Goal: Obtain resource: Download file/media

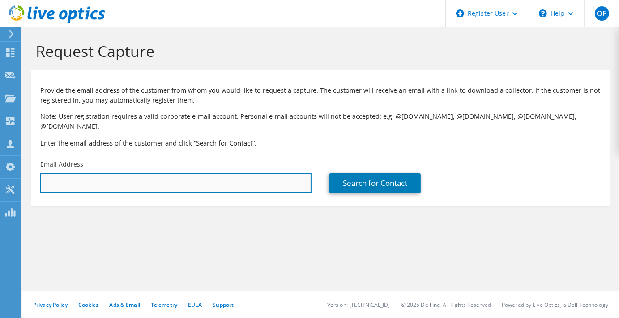
drag, startPoint x: 0, startPoint y: 0, endPoint x: 137, endPoint y: 170, distance: 218.1
click at [137, 173] on input "text" at bounding box center [175, 183] width 271 height 20
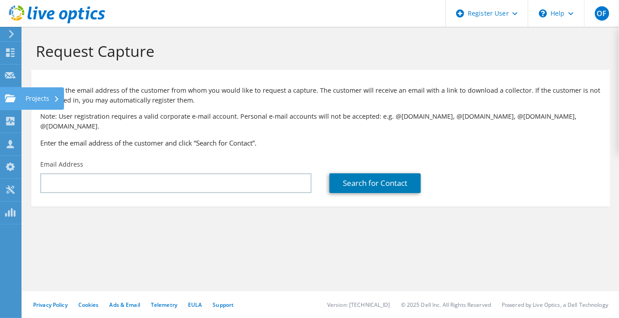
click at [7, 94] on use at bounding box center [10, 98] width 11 height 8
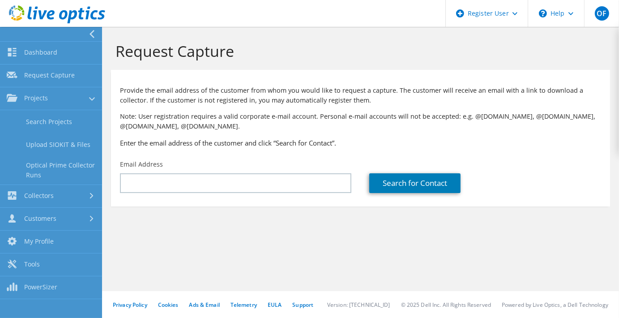
click at [51, 12] on icon at bounding box center [57, 14] width 96 height 18
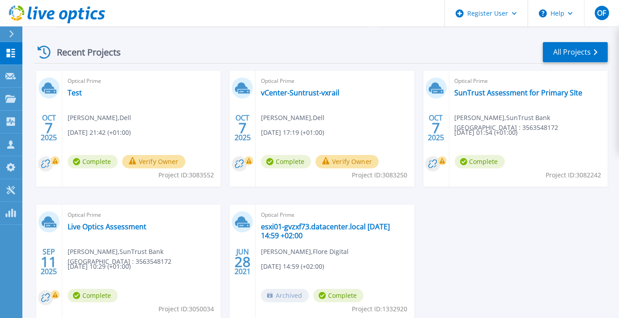
scroll to position [134, 0]
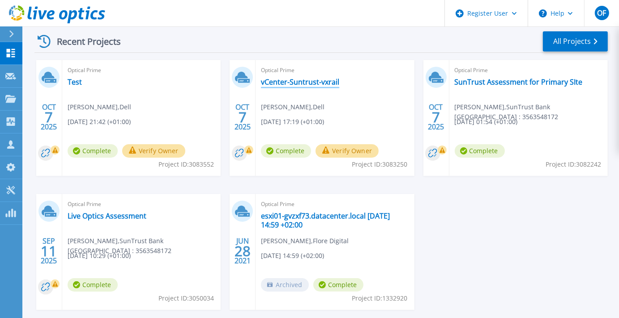
drag, startPoint x: 291, startPoint y: 87, endPoint x: 306, endPoint y: 80, distance: 17.2
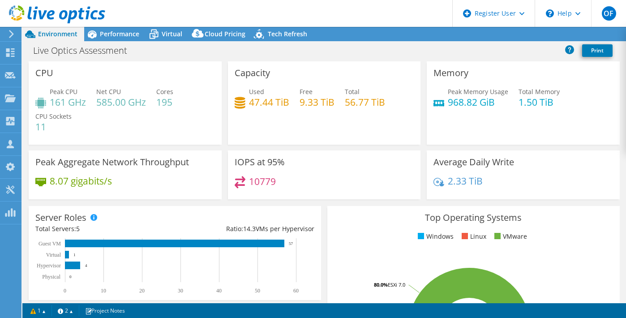
select select "USD"
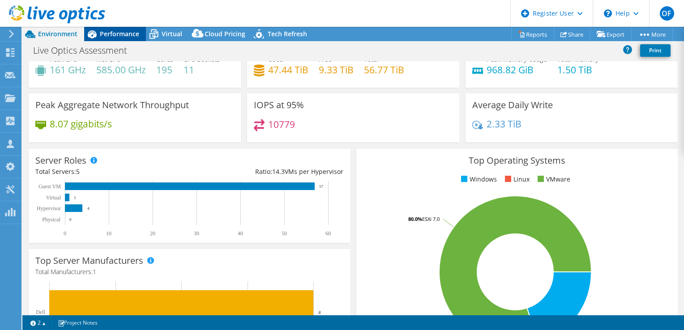
scroll to position [45, 0]
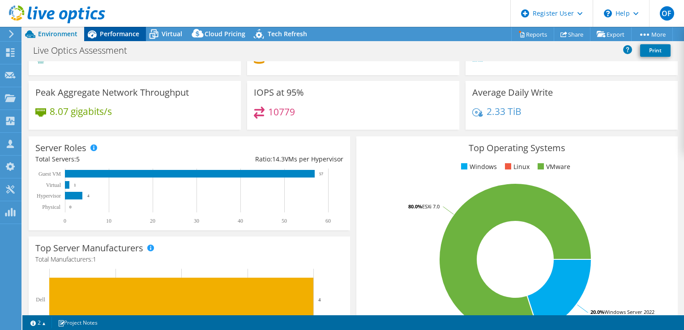
click at [112, 32] on span "Performance" at bounding box center [119, 34] width 39 height 9
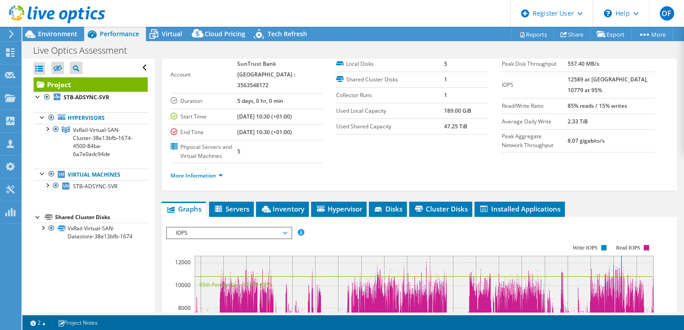
scroll to position [0, 0]
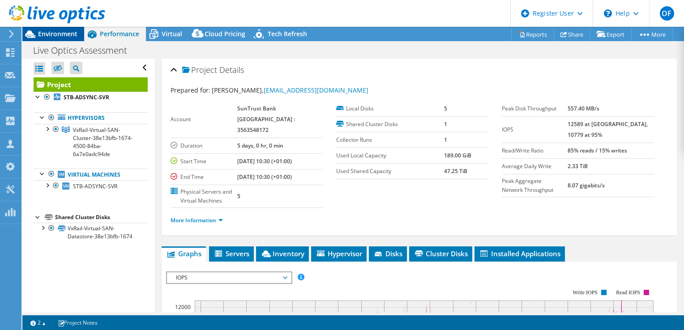
click at [54, 35] on span "Environment" at bounding box center [57, 34] width 39 height 9
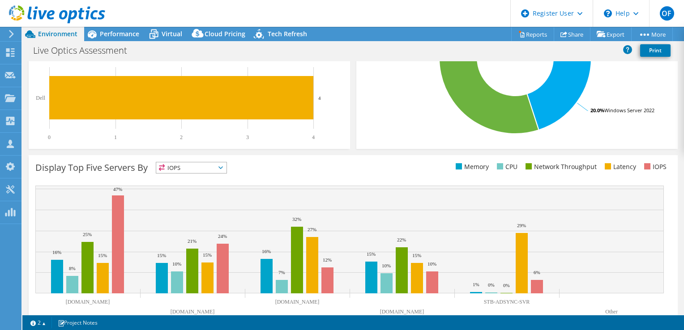
scroll to position [267, 0]
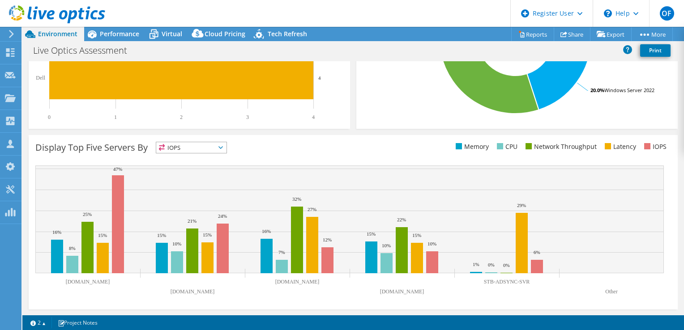
click at [195, 149] on span "IOPS" at bounding box center [191, 147] width 70 height 11
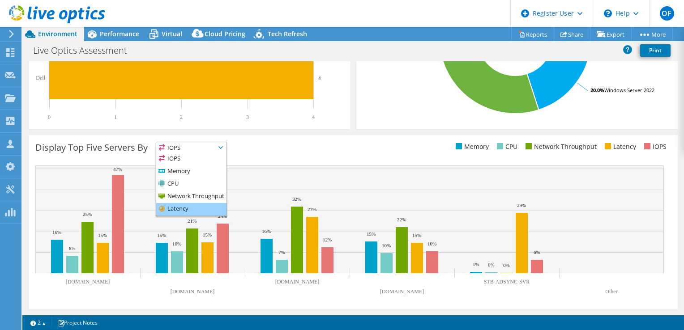
click at [195, 214] on li "Latency" at bounding box center [191, 209] width 70 height 13
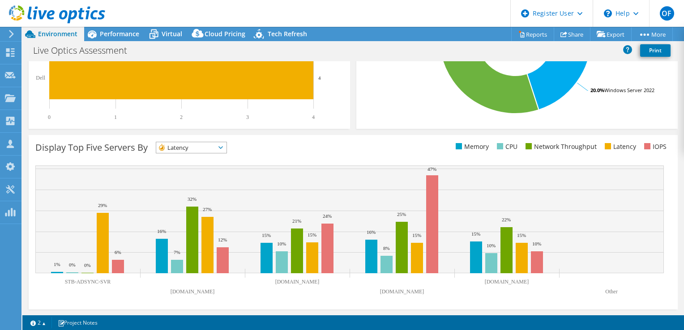
click at [187, 138] on div "Display Top Five Servers By Latency IOPS" at bounding box center [353, 222] width 649 height 175
click at [188, 148] on span "Latency" at bounding box center [185, 147] width 59 height 11
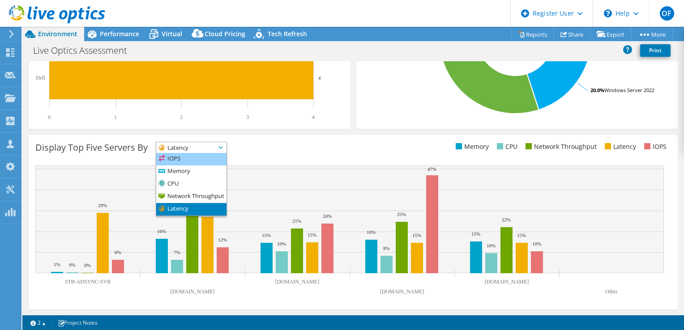
click at [190, 164] on li "IOPS" at bounding box center [191, 159] width 70 height 13
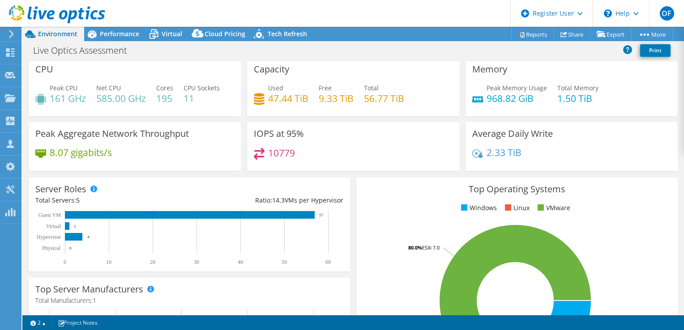
scroll to position [0, 0]
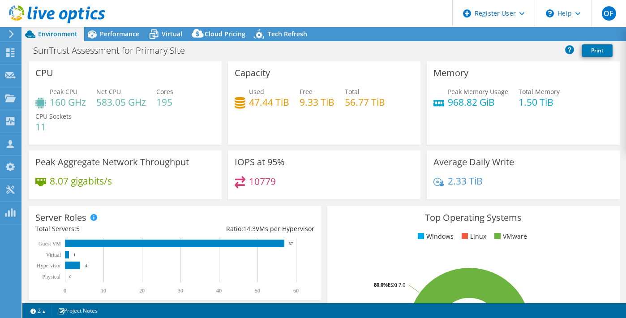
select select "USD"
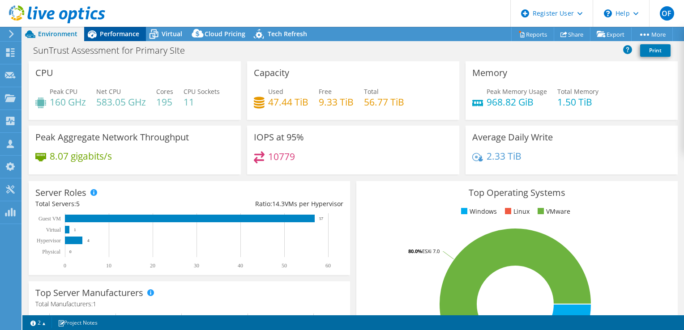
click at [122, 34] on span "Performance" at bounding box center [119, 34] width 39 height 9
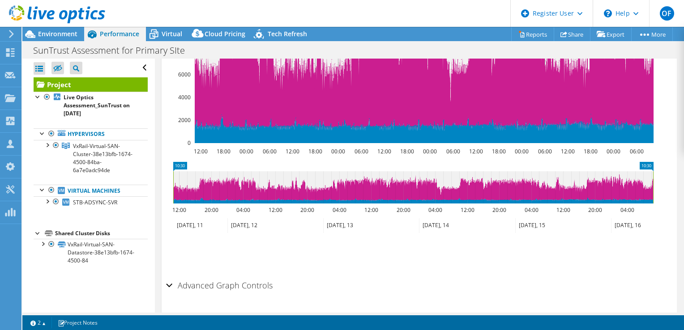
scroll to position [313, 0]
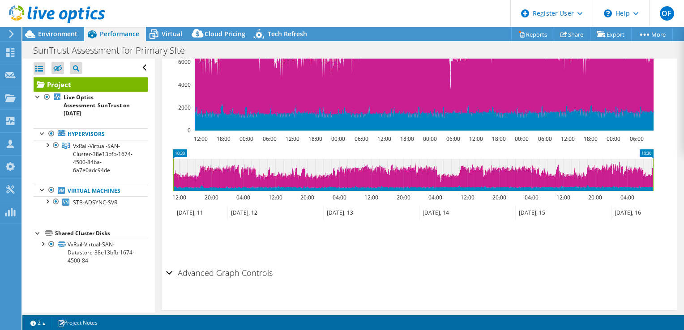
click at [259, 270] on div "Advanced Graph Controls" at bounding box center [419, 273] width 506 height 19
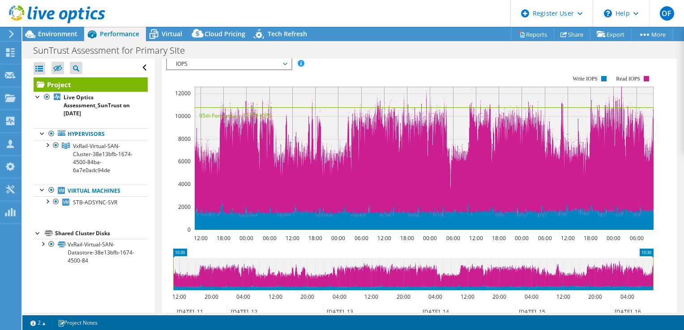
scroll to position [169, 0]
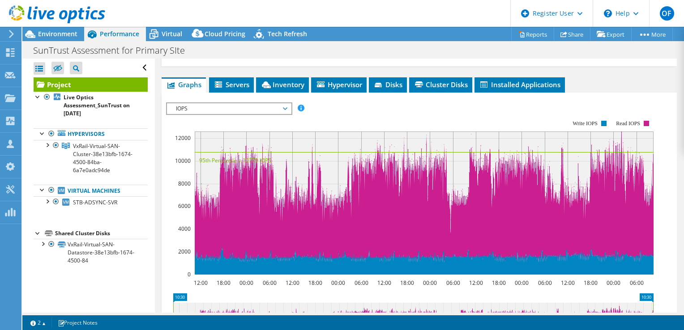
click at [220, 103] on span "IOPS" at bounding box center [228, 108] width 115 height 11
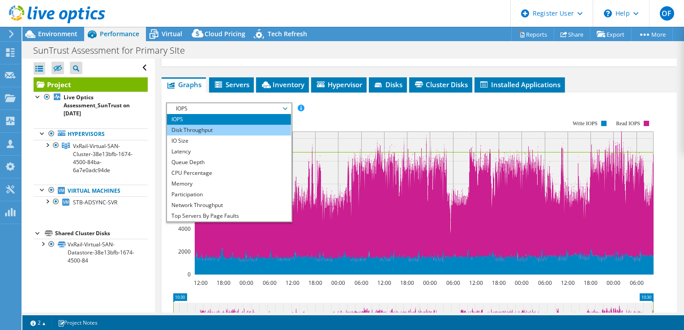
click at [224, 125] on li "Disk Throughput" at bounding box center [229, 130] width 124 height 11
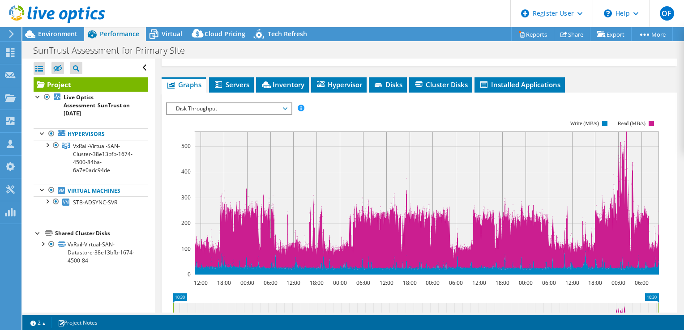
click at [219, 103] on span "Disk Throughput" at bounding box center [228, 108] width 115 height 11
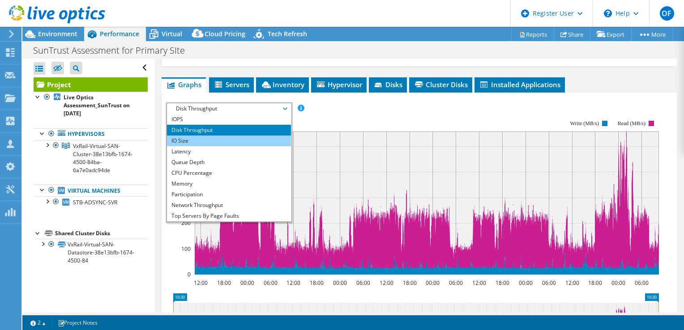
click at [220, 136] on li "IO Size" at bounding box center [229, 141] width 124 height 11
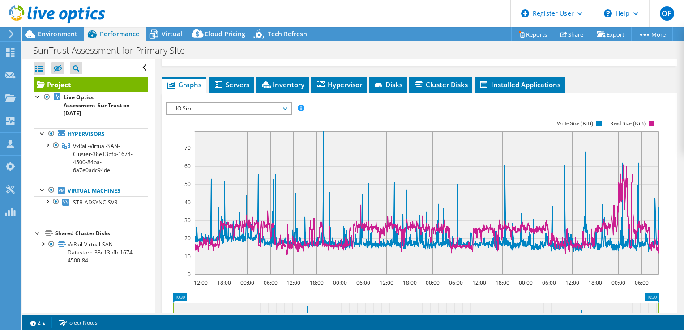
click at [217, 103] on span "IO Size" at bounding box center [228, 108] width 115 height 11
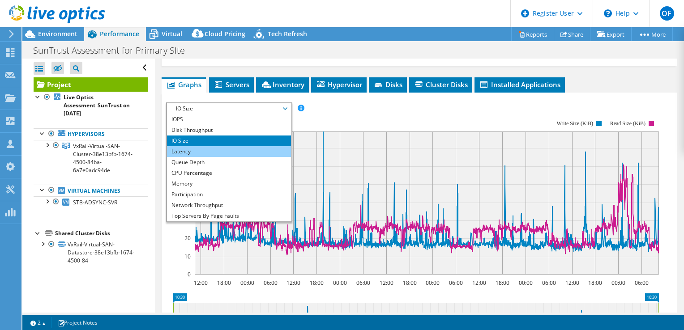
click at [226, 146] on li "Latency" at bounding box center [229, 151] width 124 height 11
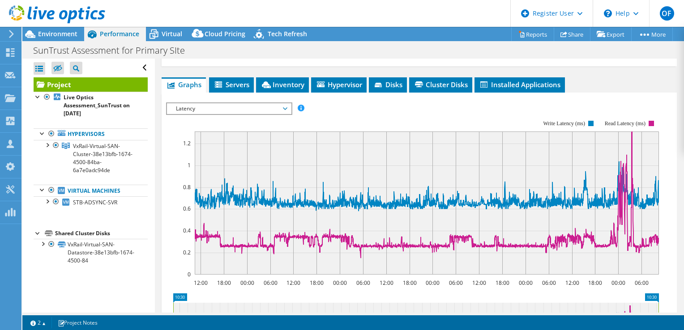
click at [224, 103] on span "Latency" at bounding box center [228, 108] width 115 height 11
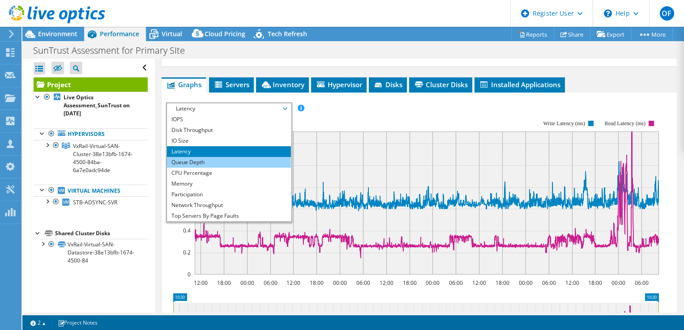
click at [213, 157] on li "Queue Depth" at bounding box center [229, 162] width 124 height 11
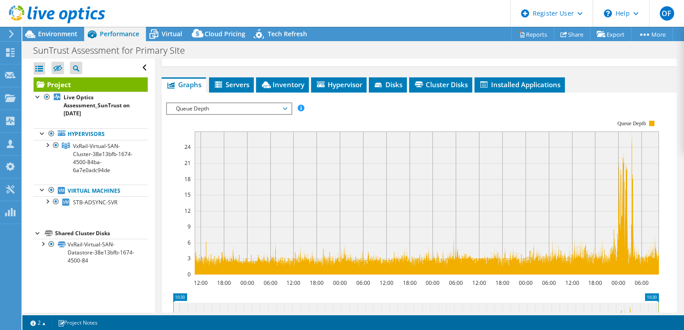
click at [218, 103] on span "Queue Depth" at bounding box center [228, 108] width 115 height 11
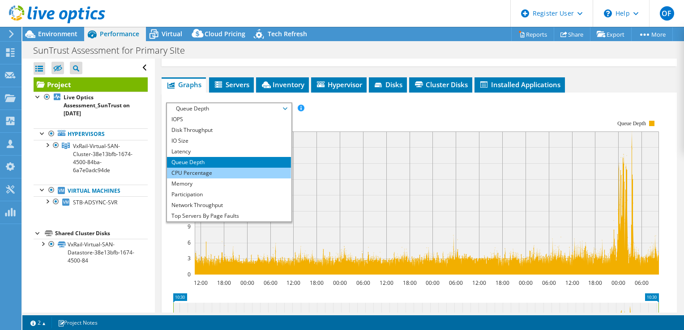
click at [232, 168] on li "CPU Percentage" at bounding box center [229, 173] width 124 height 11
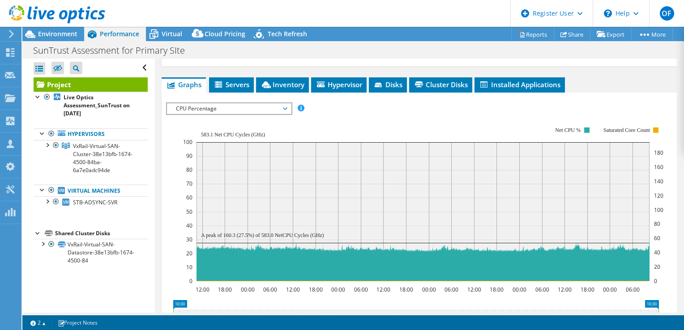
click at [231, 103] on span "CPU Percentage" at bounding box center [228, 108] width 115 height 11
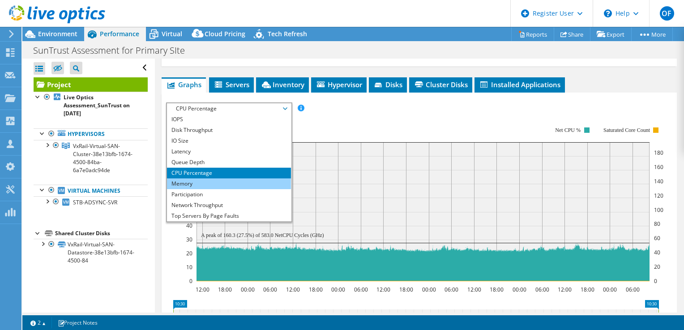
click at [214, 179] on li "Memory" at bounding box center [229, 184] width 124 height 11
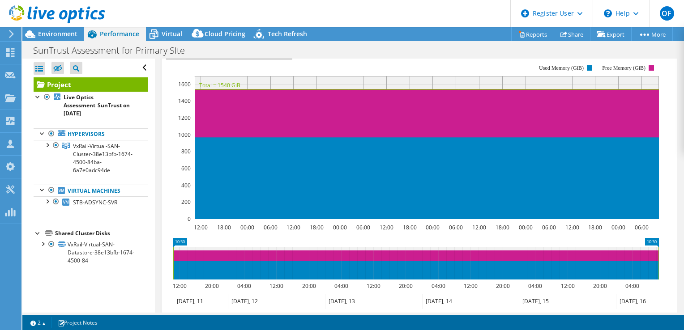
scroll to position [124, 0]
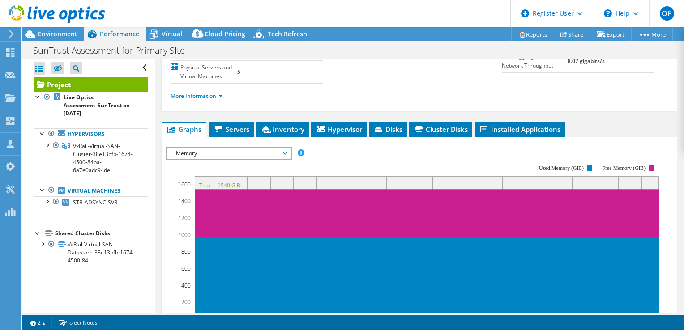
click at [199, 153] on rect at bounding box center [412, 242] width 493 height 179
click at [202, 148] on span "Memory" at bounding box center [228, 153] width 115 height 11
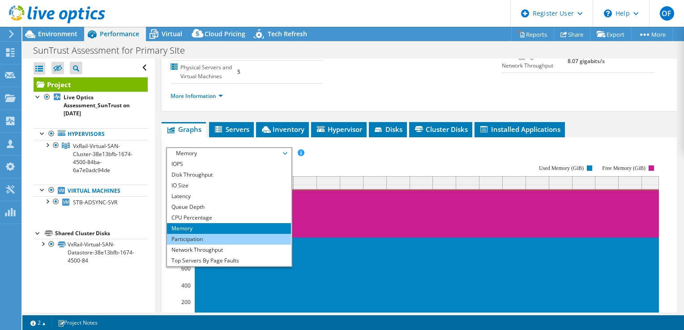
click at [223, 234] on li "Participation" at bounding box center [229, 239] width 124 height 11
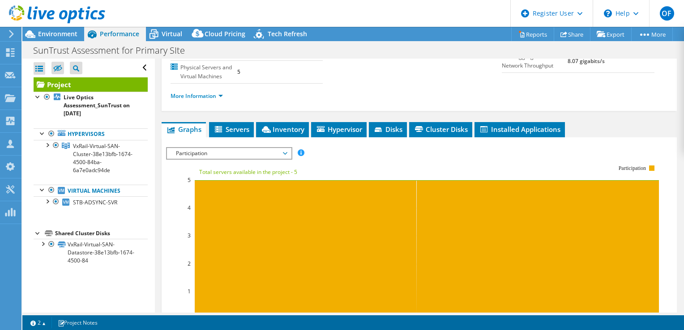
scroll to position [169, 0]
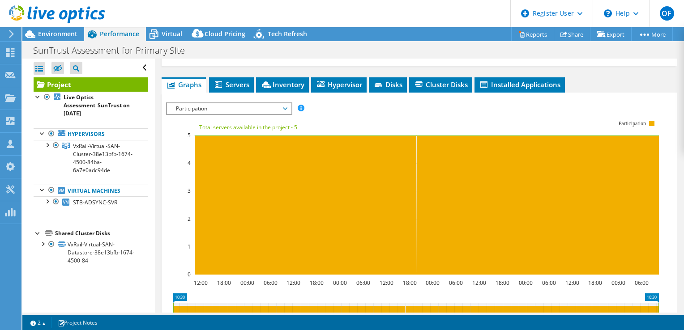
click at [268, 103] on span "Participation" at bounding box center [228, 108] width 115 height 11
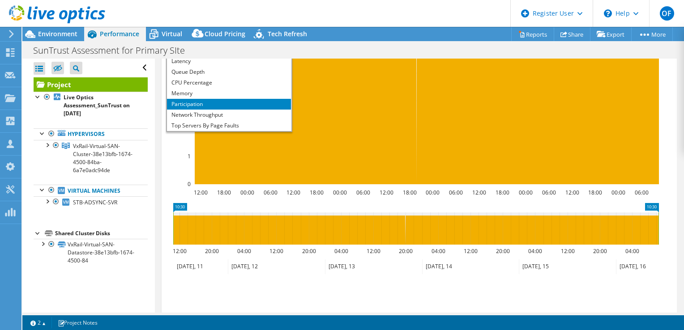
scroll to position [259, 0]
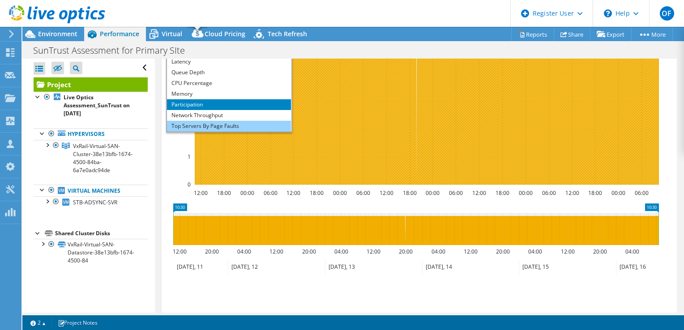
click at [207, 121] on li "Top Servers By Page Faults" at bounding box center [229, 126] width 124 height 11
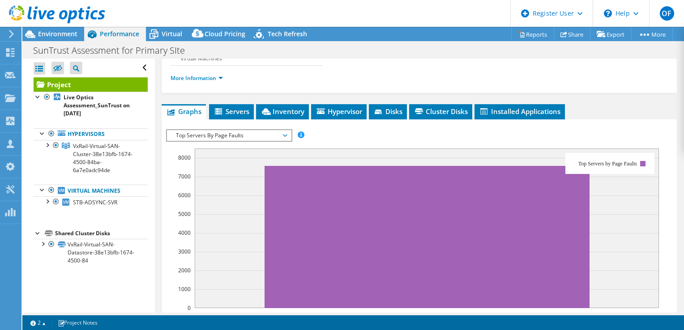
scroll to position [170, 0]
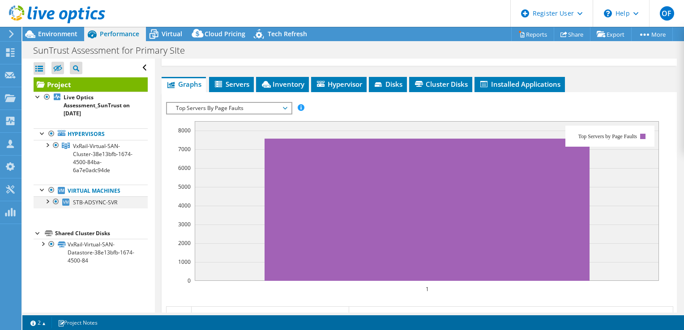
click at [47, 202] on div at bounding box center [47, 201] width 9 height 9
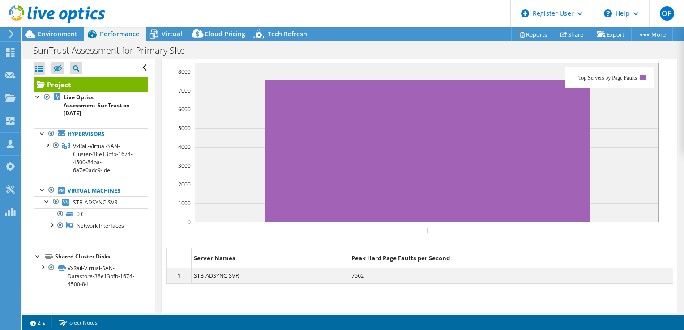
scroll to position [192, 0]
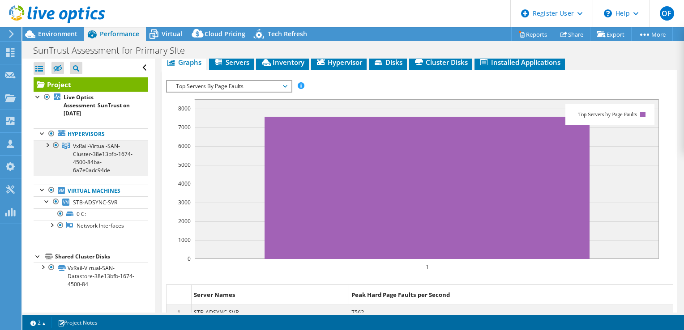
click at [74, 164] on span "VxRail-Virtual-SAN-Cluster-38e13bfb-1674-4500-84ba-6a7e0adc94de" at bounding box center [103, 158] width 60 height 32
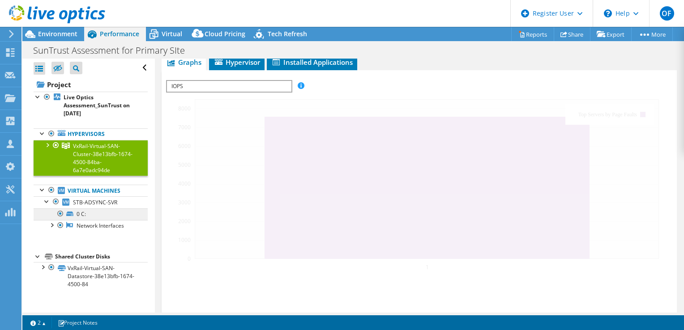
scroll to position [145, 0]
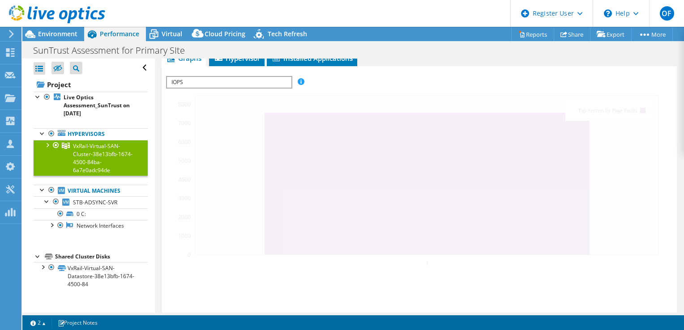
click at [51, 148] on div at bounding box center [55, 145] width 9 height 11
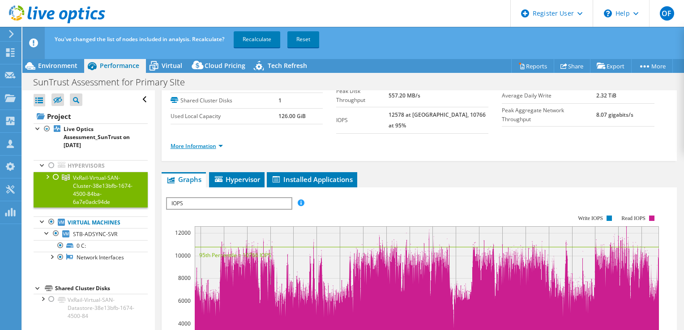
scroll to position [0, 0]
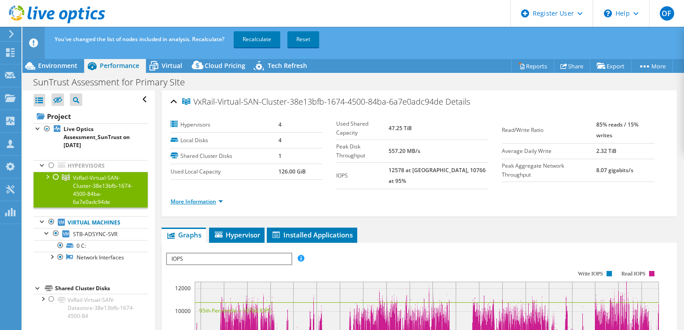
click at [203, 198] on link "More Information" at bounding box center [197, 202] width 52 height 8
click at [202, 198] on div "More Information" at bounding box center [419, 201] width 497 height 25
click at [203, 198] on link "More Information" at bounding box center [197, 202] width 52 height 8
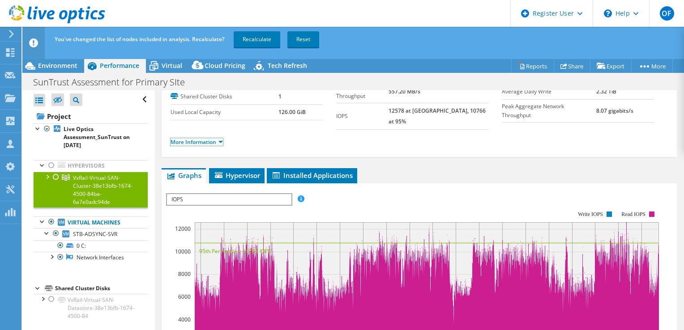
scroll to position [90, 0]
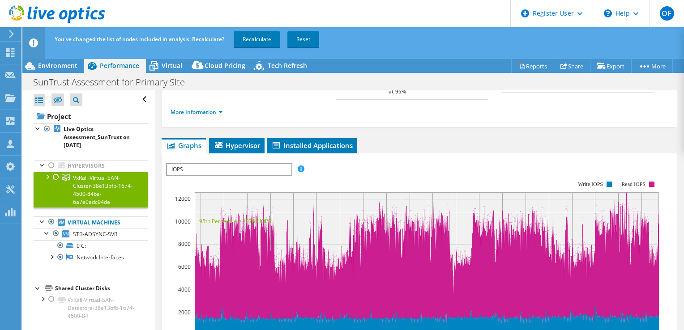
click at [214, 112] on div "More Information" at bounding box center [419, 112] width 497 height 25
click at [218, 108] on link "More Information" at bounding box center [197, 112] width 52 height 8
click at [211, 108] on link "More Information" at bounding box center [197, 112] width 52 height 8
click at [304, 39] on link "Reset" at bounding box center [303, 39] width 32 height 16
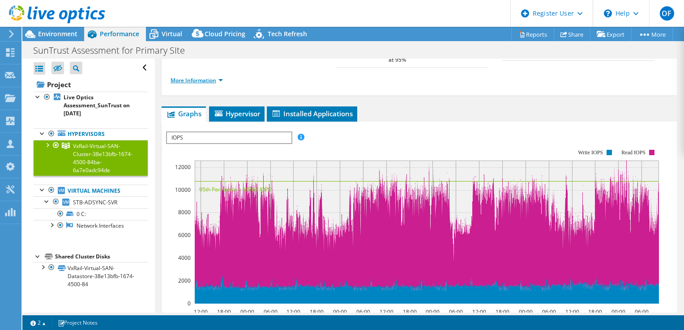
click at [201, 77] on link "More Information" at bounding box center [197, 81] width 52 height 8
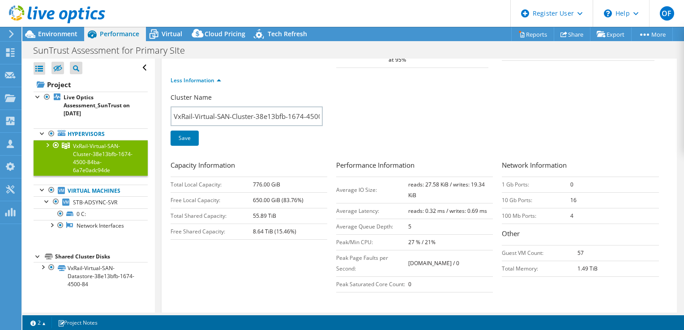
click at [48, 146] on div at bounding box center [47, 144] width 9 height 9
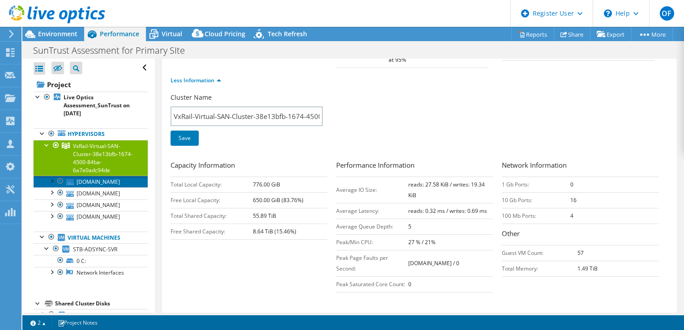
click at [80, 184] on link "[DOMAIN_NAME]" at bounding box center [91, 182] width 114 height 12
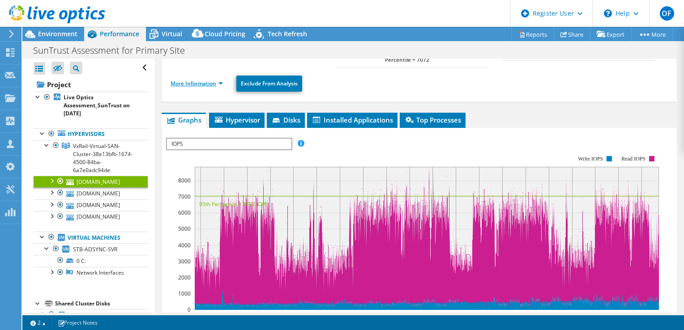
click at [207, 82] on link "More Information" at bounding box center [197, 84] width 52 height 8
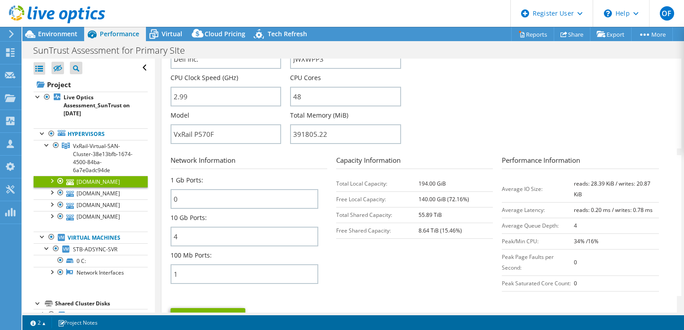
scroll to position [269, 0]
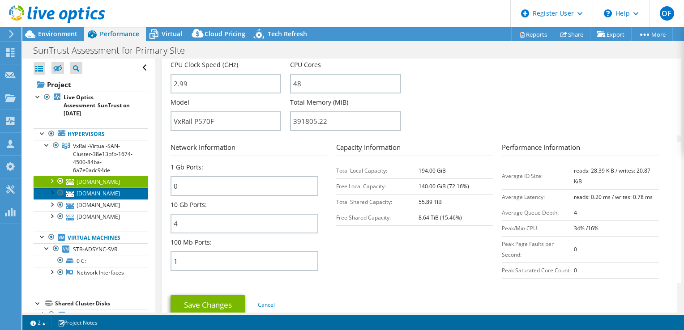
click at [104, 199] on link "[DOMAIN_NAME]" at bounding box center [91, 194] width 114 height 12
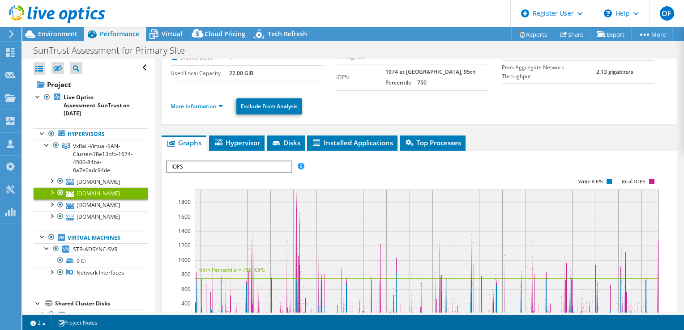
scroll to position [0, 0]
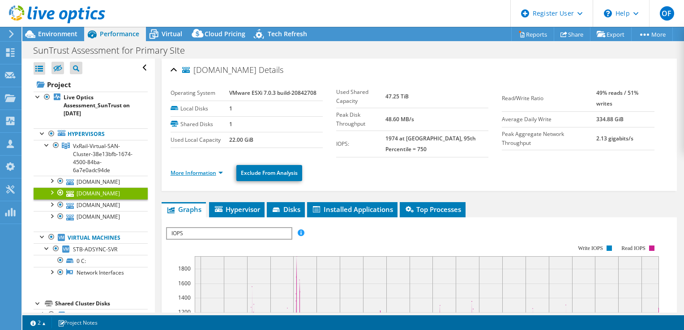
click at [204, 169] on link "More Information" at bounding box center [197, 173] width 52 height 8
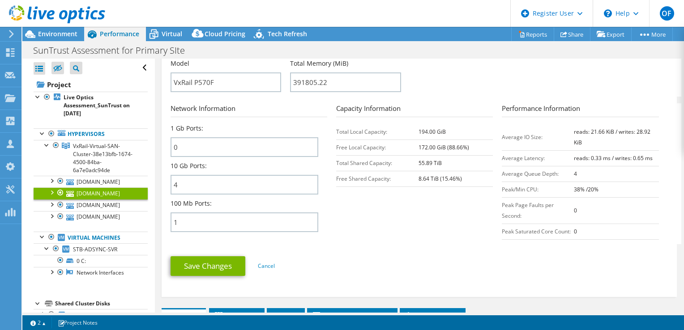
scroll to position [313, 0]
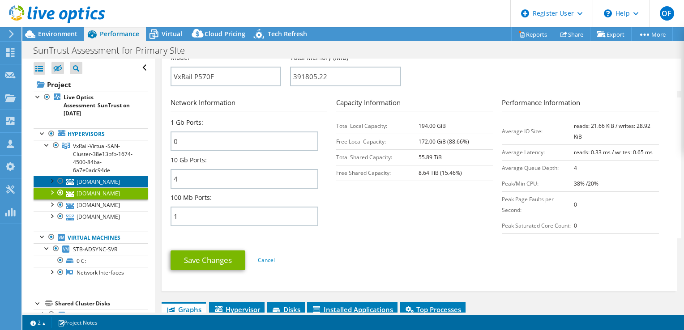
drag, startPoint x: 100, startPoint y: 181, endPoint x: 163, endPoint y: 220, distance: 74.2
click at [100, 181] on link "[DOMAIN_NAME]" at bounding box center [91, 182] width 114 height 12
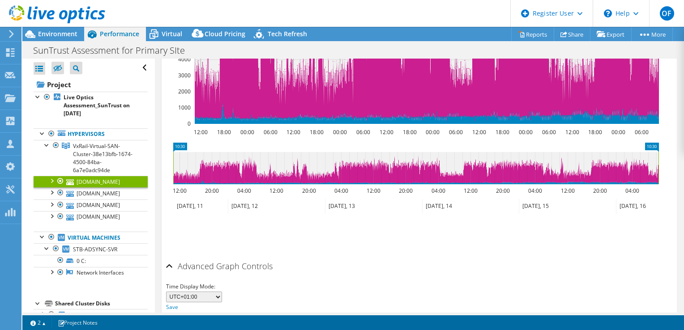
scroll to position [141, 0]
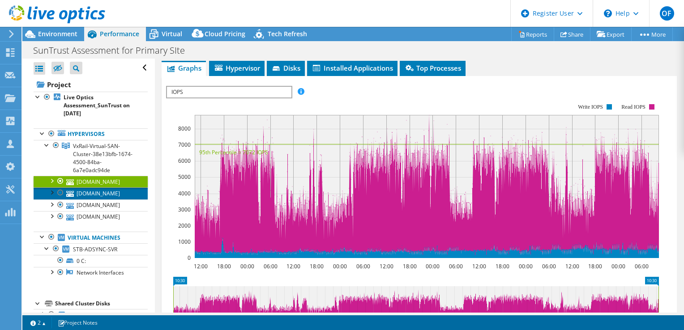
click at [98, 199] on link "[DOMAIN_NAME]" at bounding box center [91, 194] width 114 height 12
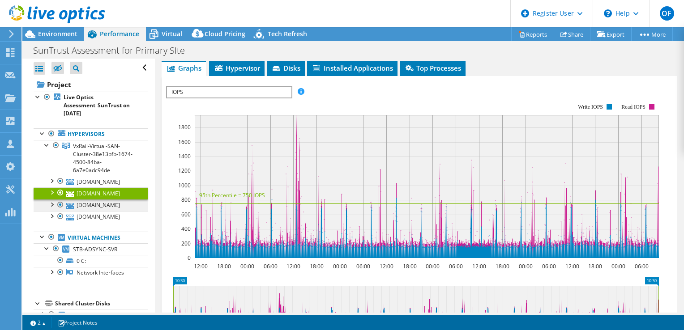
scroll to position [134, 0]
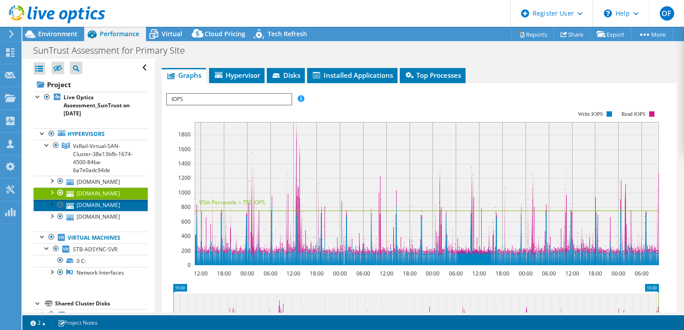
click at [95, 211] on link "[DOMAIN_NAME]" at bounding box center [91, 206] width 114 height 12
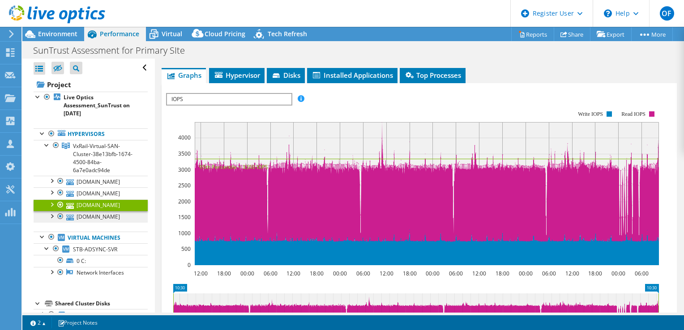
scroll to position [141, 0]
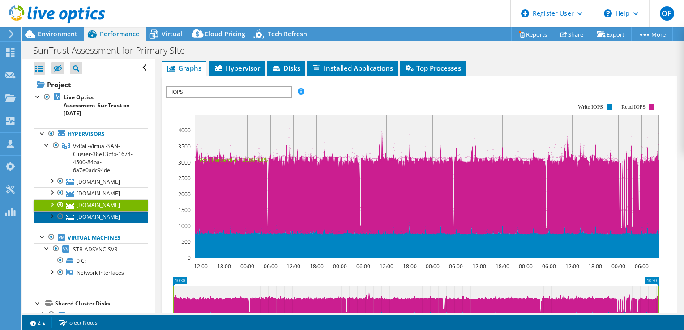
click at [97, 223] on link "[DOMAIN_NAME]" at bounding box center [91, 217] width 114 height 12
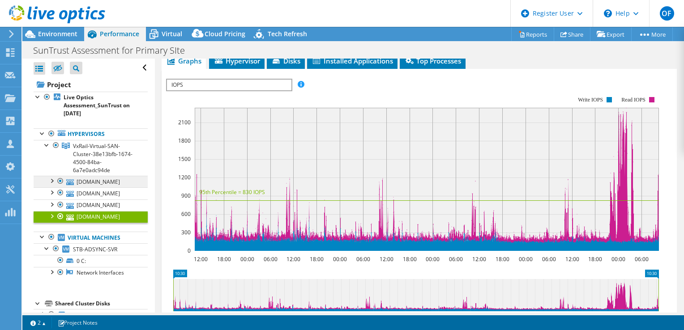
scroll to position [134, 0]
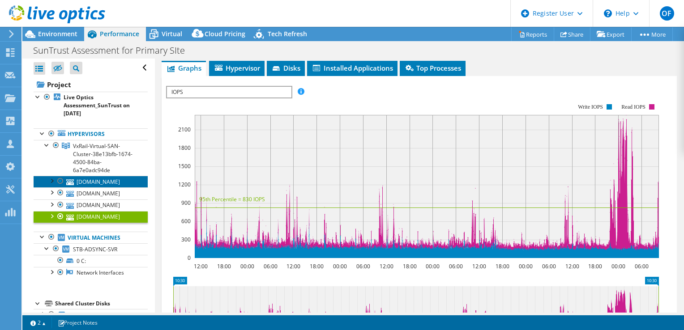
click at [91, 186] on link "[DOMAIN_NAME]" at bounding box center [91, 182] width 114 height 12
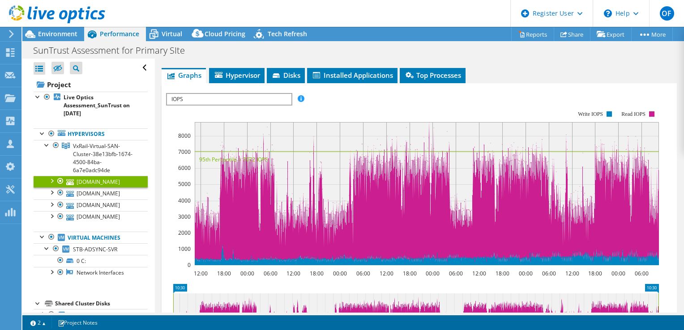
scroll to position [141, 0]
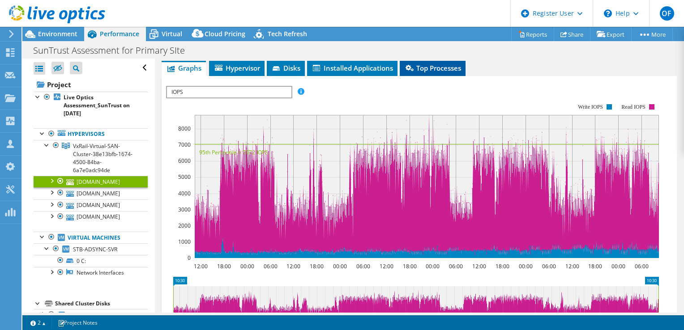
click at [435, 68] on span "Top Processes" at bounding box center [432, 68] width 57 height 9
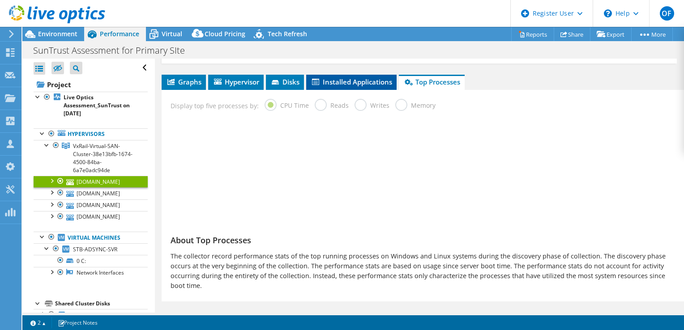
scroll to position [131, 0]
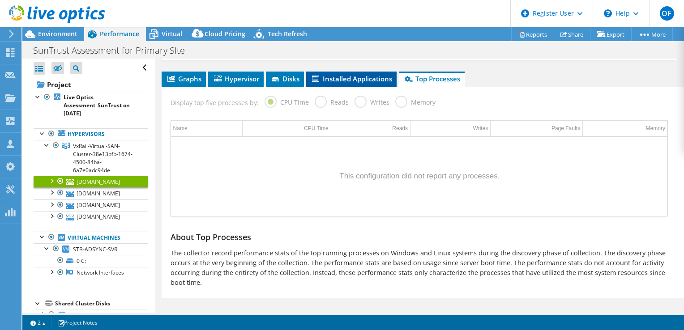
click at [360, 81] on li "Installed Applications" at bounding box center [351, 79] width 90 height 15
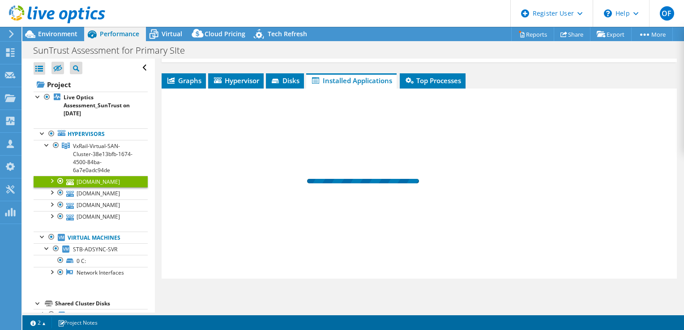
scroll to position [128, 0]
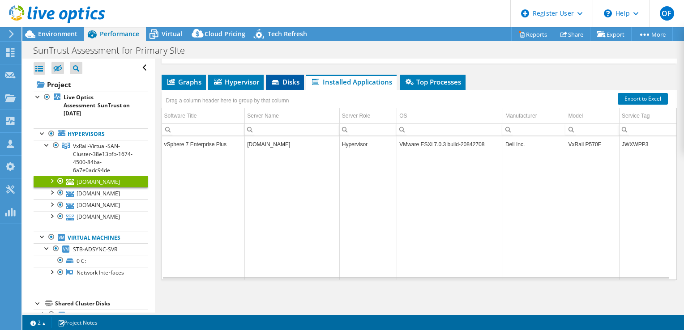
click at [285, 84] on span "Disks" at bounding box center [284, 81] width 29 height 9
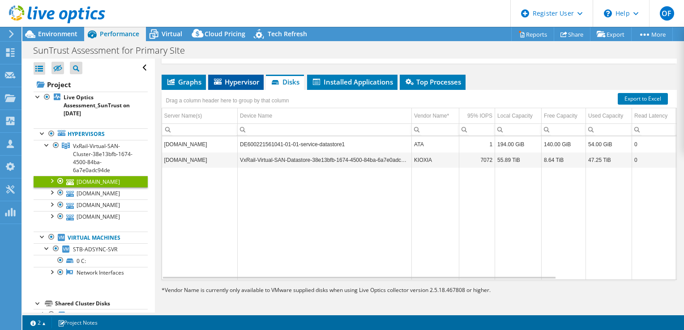
click at [235, 82] on span "Hypervisor" at bounding box center [236, 81] width 47 height 9
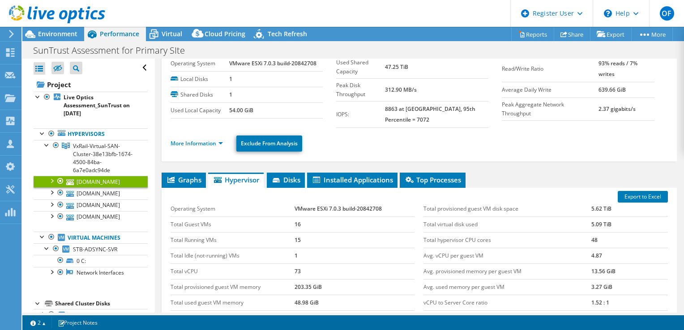
scroll to position [45, 0]
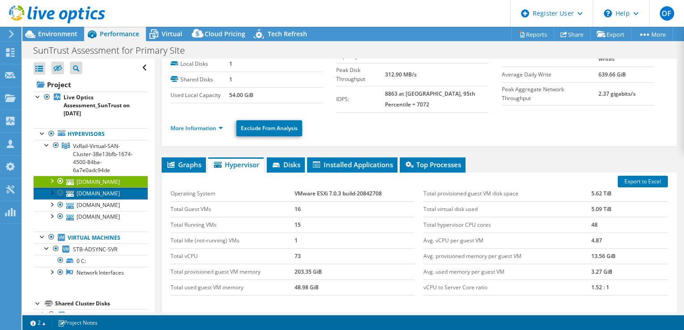
click at [103, 199] on link "[DOMAIN_NAME]" at bounding box center [91, 194] width 114 height 12
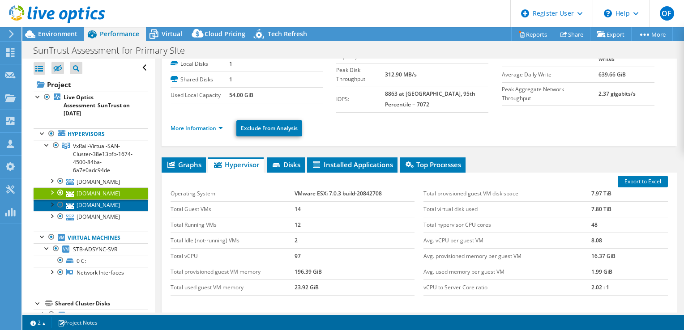
click at [102, 211] on link "[DOMAIN_NAME]" at bounding box center [91, 206] width 114 height 12
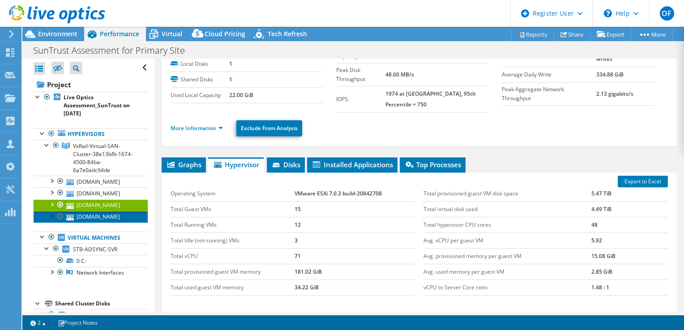
click at [102, 223] on link "[DOMAIN_NAME]" at bounding box center [91, 217] width 114 height 12
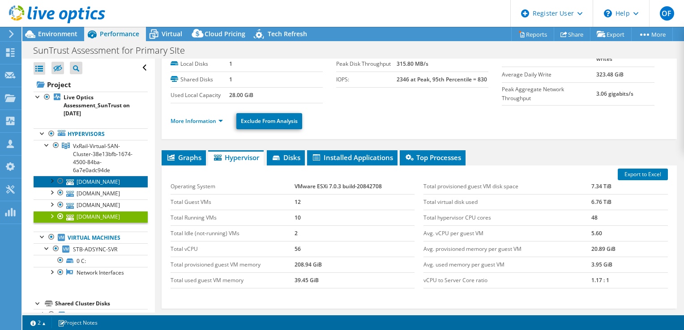
click at [88, 185] on link "[DOMAIN_NAME]" at bounding box center [91, 182] width 114 height 12
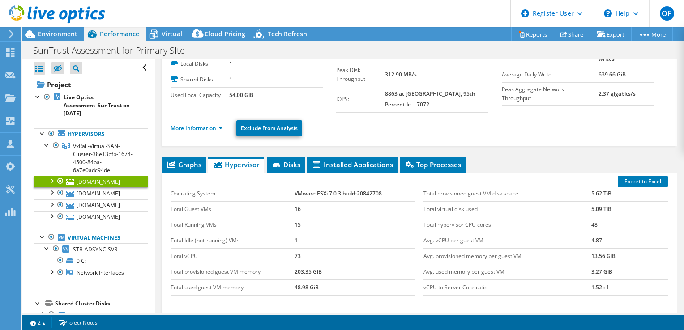
scroll to position [128, 0]
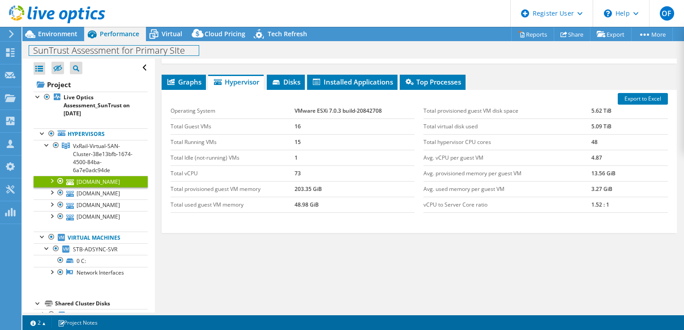
click at [167, 41] on div "SunTrust Assessment for Primary SIte Print" at bounding box center [353, 49] width 662 height 17
click at [165, 34] on span "Virtual" at bounding box center [172, 34] width 21 height 9
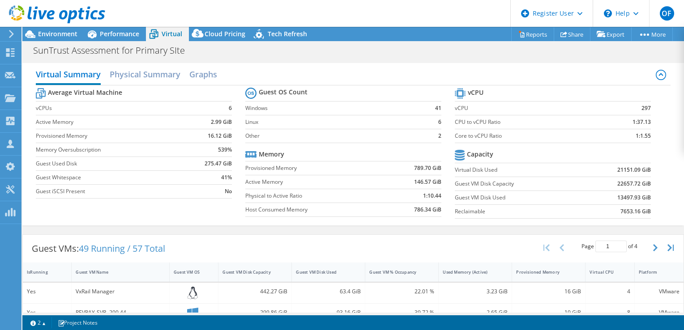
click at [152, 85] on div "Virtual Summary Physical Summary Graphs" at bounding box center [353, 75] width 635 height 20
click at [157, 73] on h2 "Physical Summary" at bounding box center [145, 75] width 71 height 20
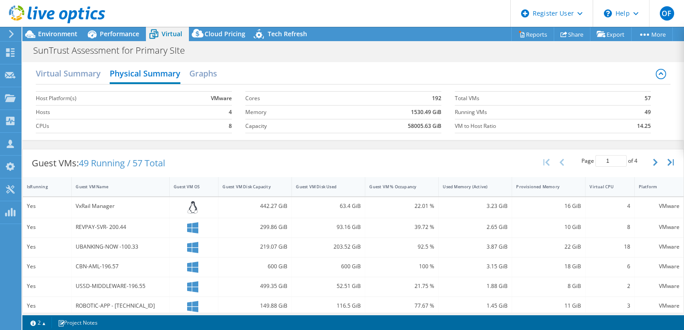
scroll to position [0, 0]
click at [69, 70] on h2 "Virtual Summary" at bounding box center [68, 75] width 65 height 20
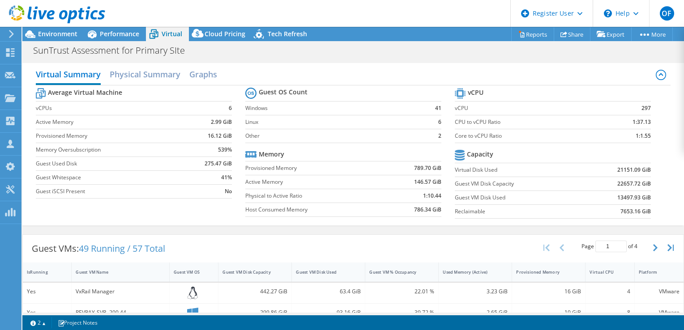
scroll to position [45, 0]
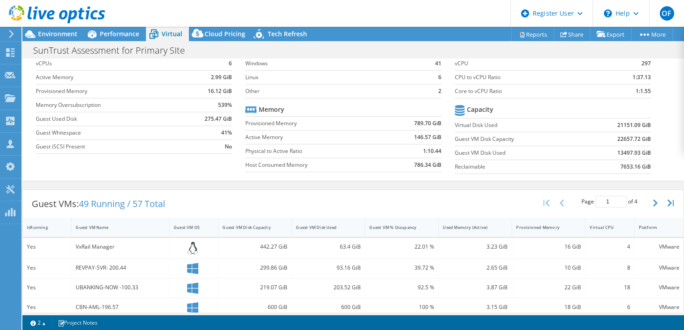
drag, startPoint x: 588, startPoint y: 271, endPoint x: 491, endPoint y: 277, distance: 96.9
drag, startPoint x: 489, startPoint y: 277, endPoint x: 213, endPoint y: 277, distance: 275.8
drag, startPoint x: 360, startPoint y: 227, endPoint x: 350, endPoint y: 227, distance: 10.8
click at [351, 227] on div at bounding box center [359, 227] width 16 height 19
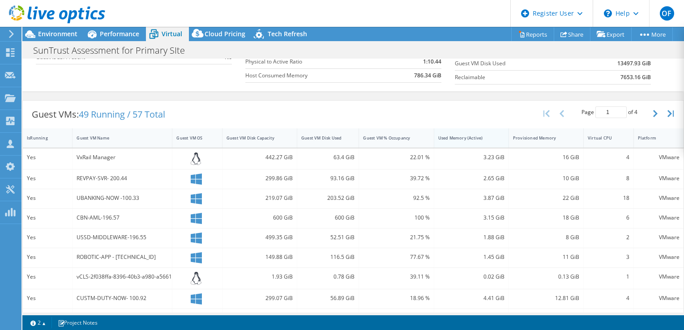
click at [466, 139] on div "Used Memory (Active)" at bounding box center [466, 138] width 56 height 6
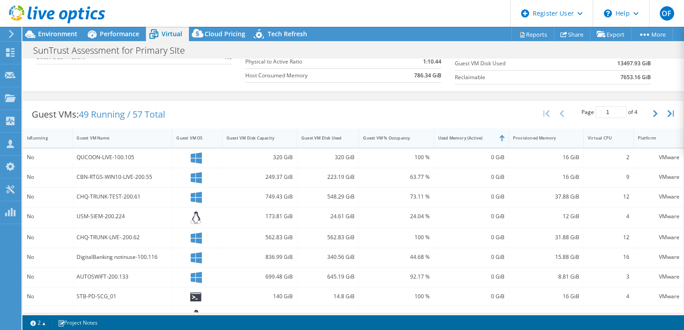
click at [466, 139] on div "Used Memory (Active)" at bounding box center [466, 138] width 56 height 6
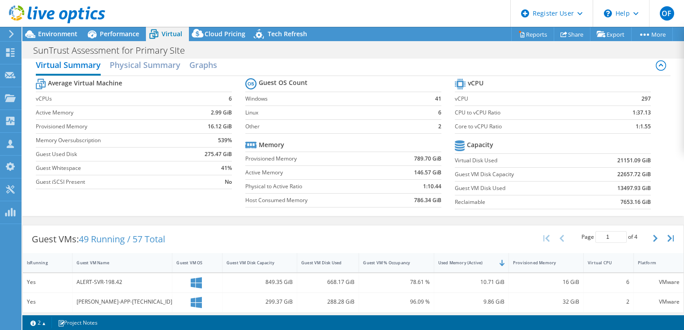
scroll to position [0, 0]
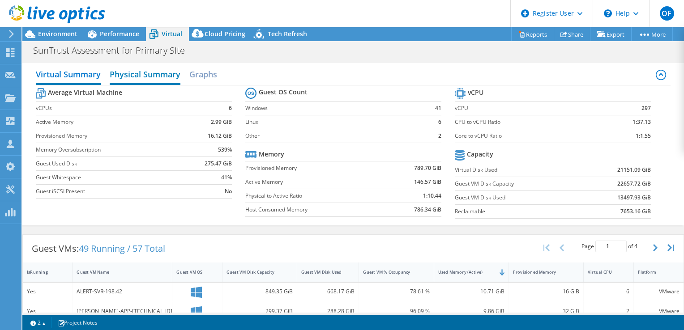
click at [140, 76] on h2 "Physical Summary" at bounding box center [145, 75] width 71 height 20
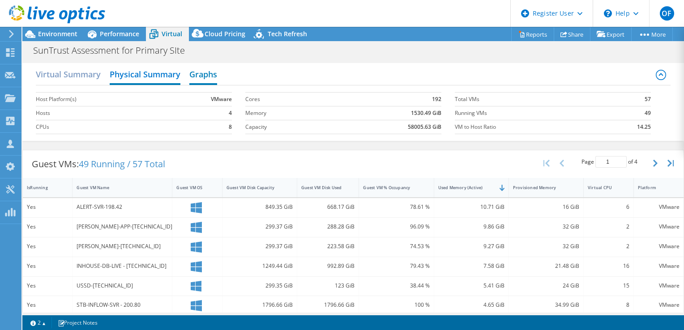
click at [203, 73] on h2 "Graphs" at bounding box center [203, 75] width 28 height 20
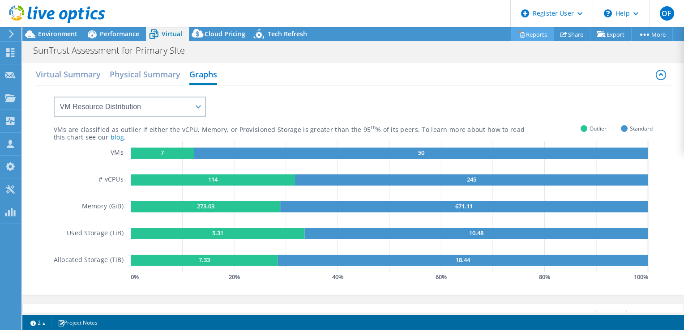
click at [532, 33] on link "Reports" at bounding box center [532, 34] width 43 height 14
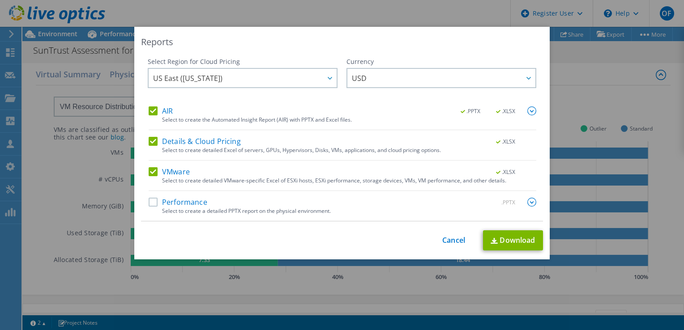
click at [175, 141] on label "Details & Cloud Pricing" at bounding box center [195, 141] width 92 height 9
click at [0, 0] on input "Details & Cloud Pricing" at bounding box center [0, 0] width 0 height 0
click at [382, 77] on span "USD" at bounding box center [444, 78] width 184 height 18
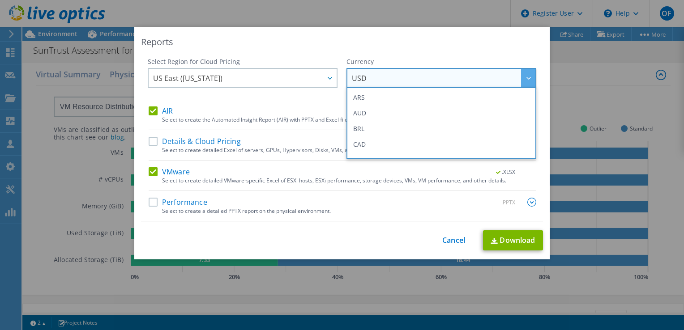
click at [382, 79] on span "USD" at bounding box center [444, 78] width 184 height 18
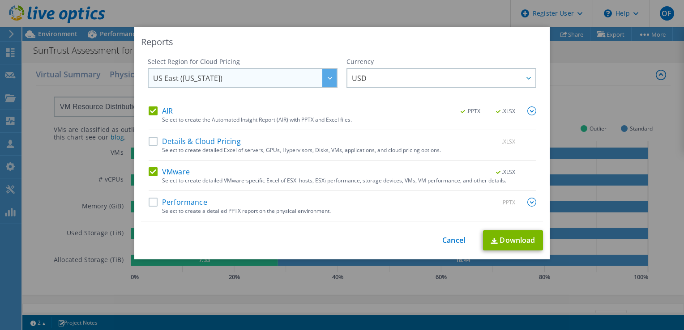
click at [210, 74] on span "US East ([US_STATE])" at bounding box center [245, 78] width 184 height 18
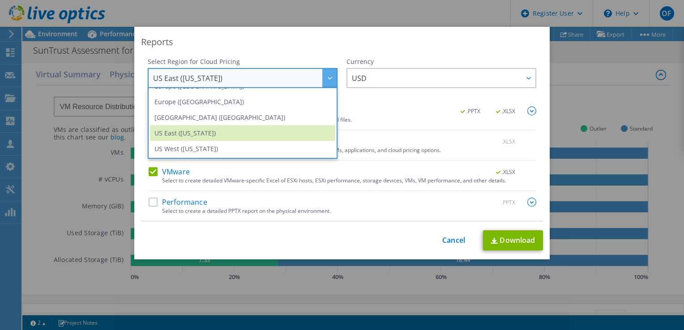
click at [215, 240] on div "This process may take a while, please wait... Cancel Download" at bounding box center [342, 241] width 402 height 20
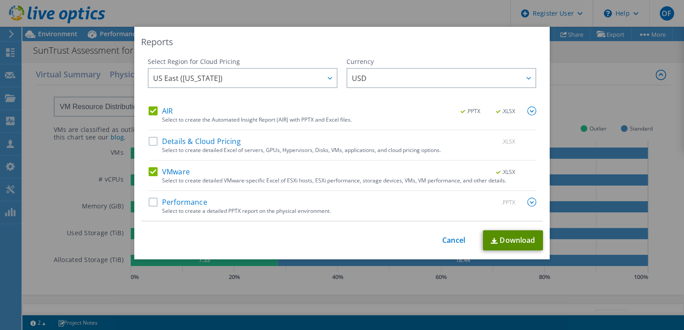
click at [507, 237] on link "Download" at bounding box center [513, 241] width 60 height 20
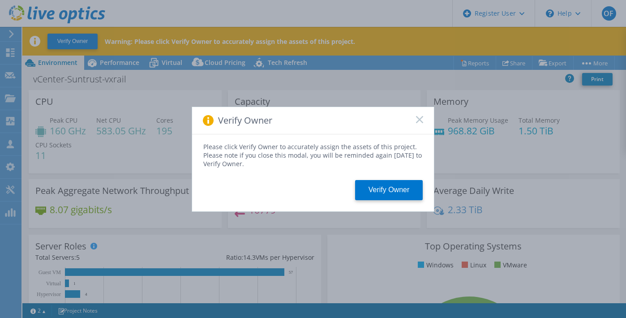
select select "USD"
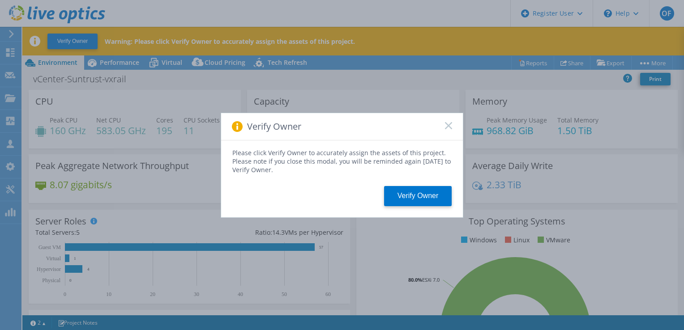
click at [452, 124] on icon at bounding box center [448, 125] width 7 height 7
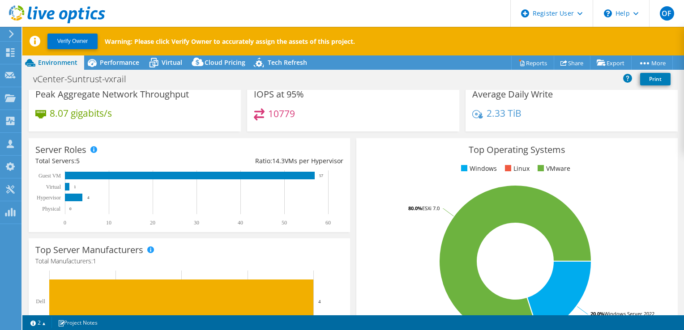
scroll to position [45, 0]
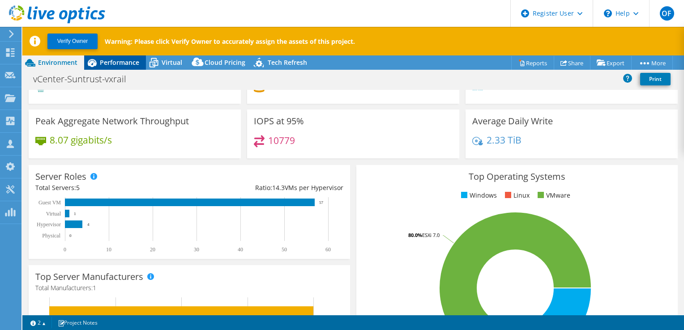
click at [120, 56] on div "Performance" at bounding box center [115, 63] width 62 height 14
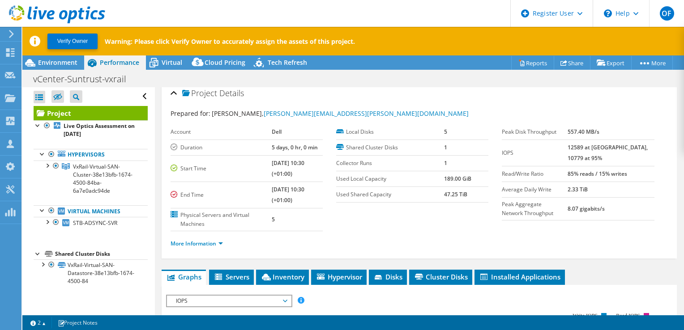
scroll to position [0, 0]
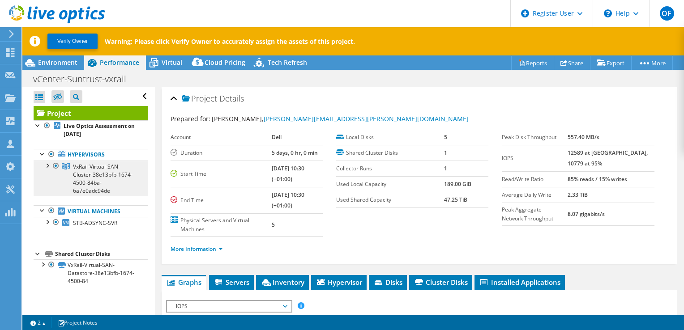
click at [85, 184] on span "VxRail-Virtual-SAN-Cluster-38e13bfb-1674-4500-84ba-6a7e0adc94de" at bounding box center [103, 179] width 60 height 32
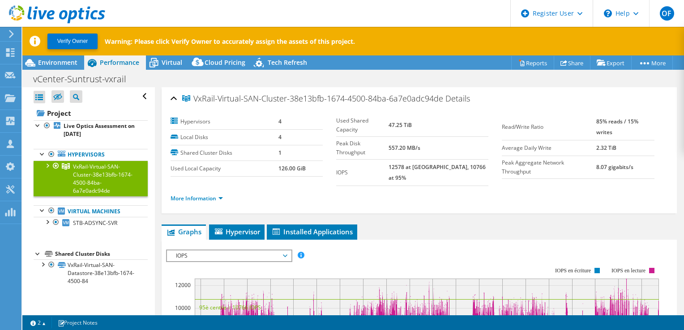
click at [184, 251] on span "IOPS" at bounding box center [228, 256] width 115 height 11
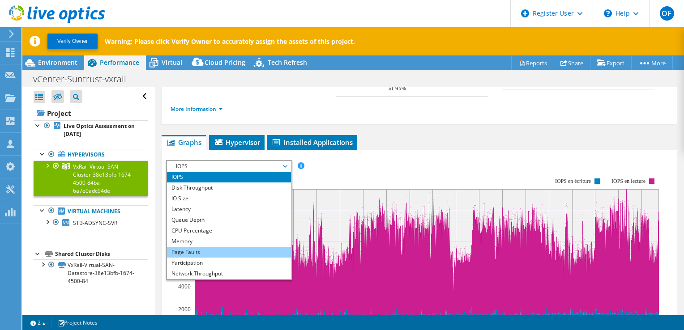
scroll to position [32, 0]
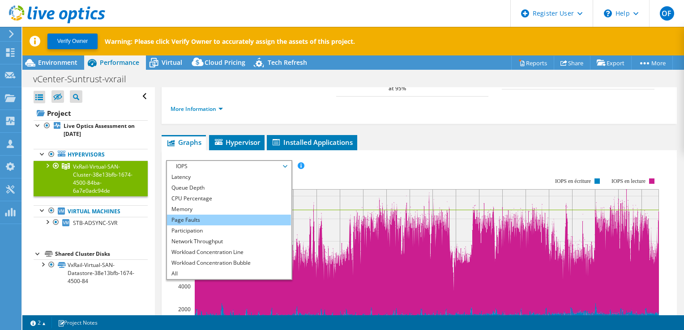
click at [208, 215] on li "Page Faults" at bounding box center [229, 220] width 124 height 11
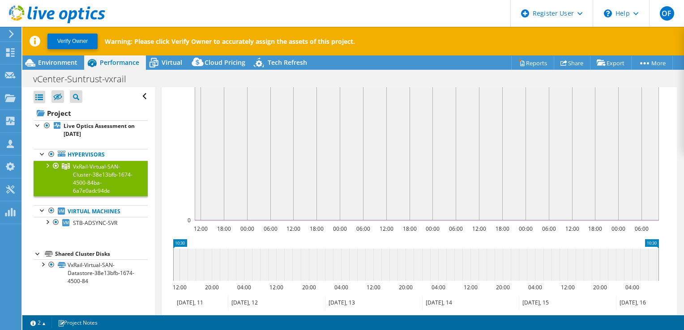
scroll to position [139, 0]
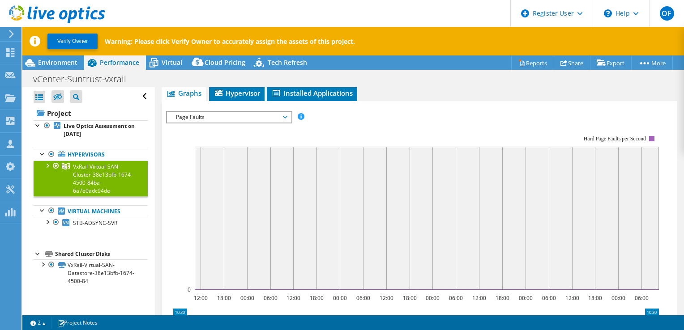
click at [48, 166] on div at bounding box center [47, 165] width 9 height 9
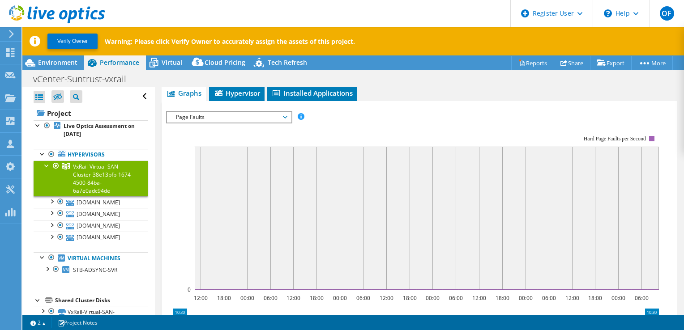
click at [48, 166] on div at bounding box center [47, 165] width 9 height 9
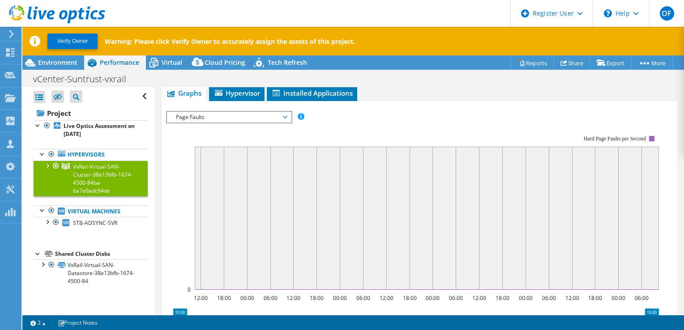
click at [226, 112] on span "Page Faults" at bounding box center [228, 117] width 115 height 11
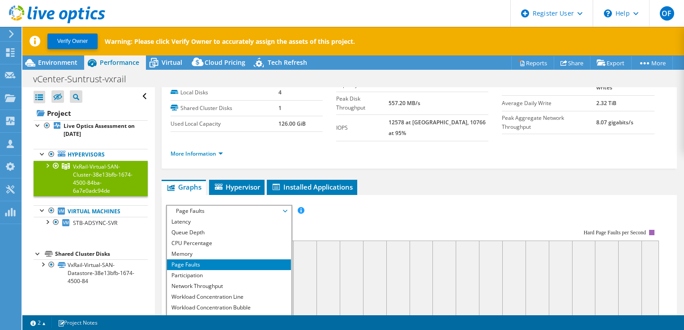
scroll to position [0, 0]
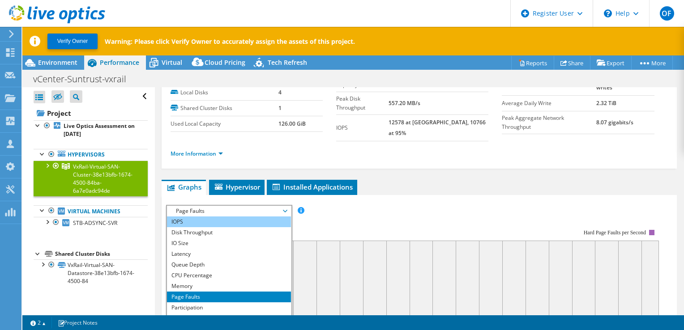
click at [215, 217] on li "IOPS" at bounding box center [229, 222] width 124 height 11
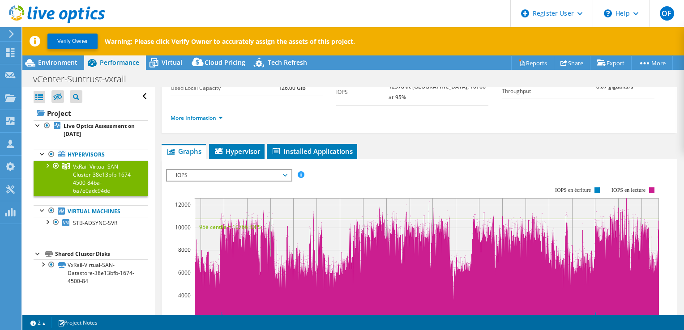
scroll to position [90, 0]
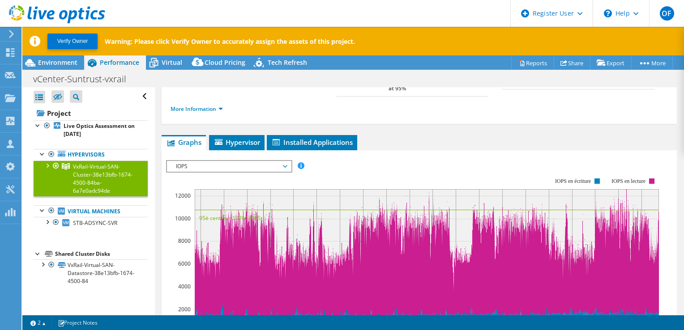
click at [243, 161] on span "IOPS" at bounding box center [228, 166] width 115 height 11
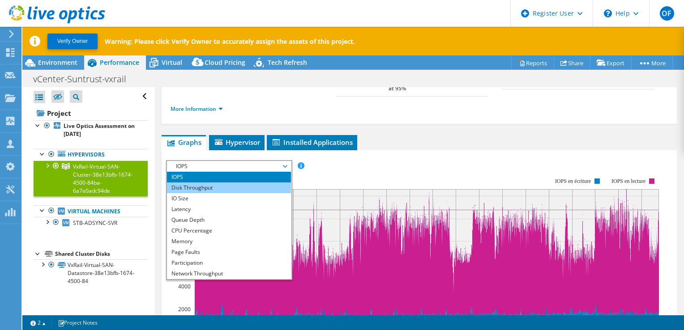
click at [229, 183] on li "Disk Throughput" at bounding box center [229, 188] width 124 height 11
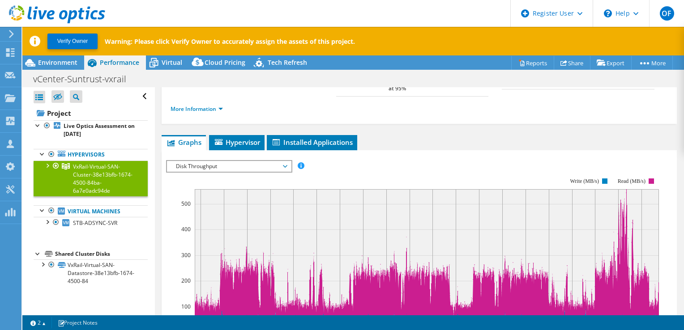
click at [239, 161] on span "Disk Throughput" at bounding box center [228, 166] width 115 height 11
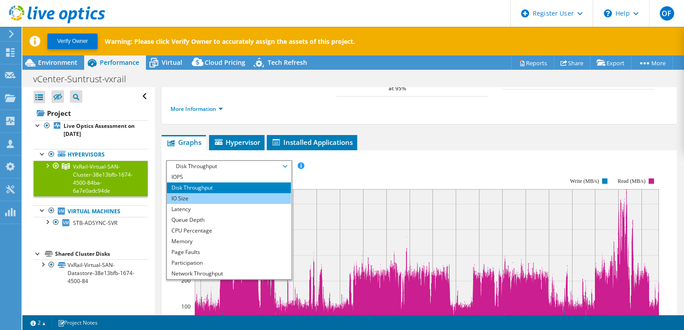
click at [235, 193] on li "IO Size" at bounding box center [229, 198] width 124 height 11
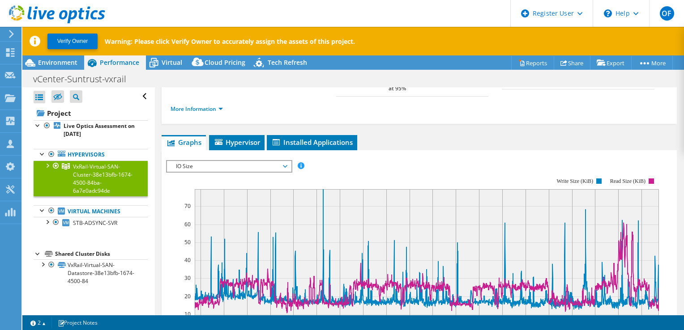
click at [235, 161] on span "IO Size" at bounding box center [228, 166] width 115 height 11
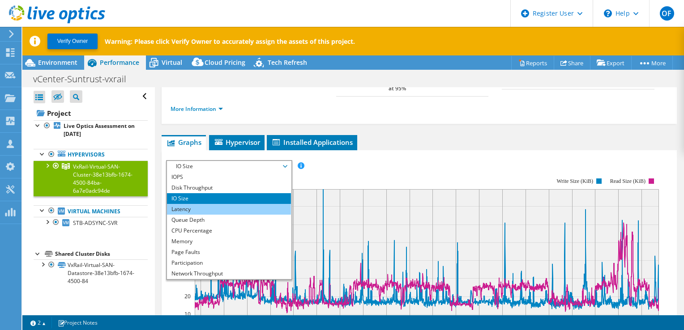
click at [231, 204] on li "Latency" at bounding box center [229, 209] width 124 height 11
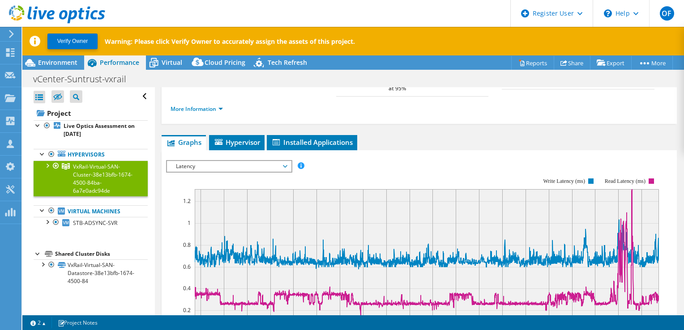
scroll to position [134, 0]
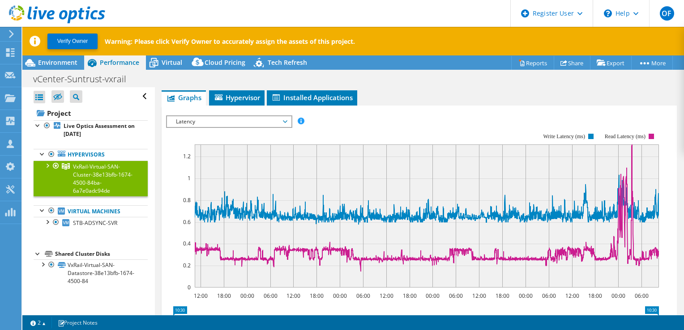
click at [247, 116] on span "Latency" at bounding box center [228, 121] width 115 height 11
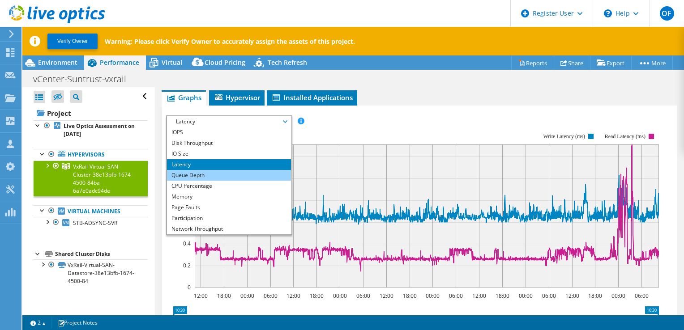
click at [210, 171] on li "Queue Depth" at bounding box center [229, 175] width 124 height 11
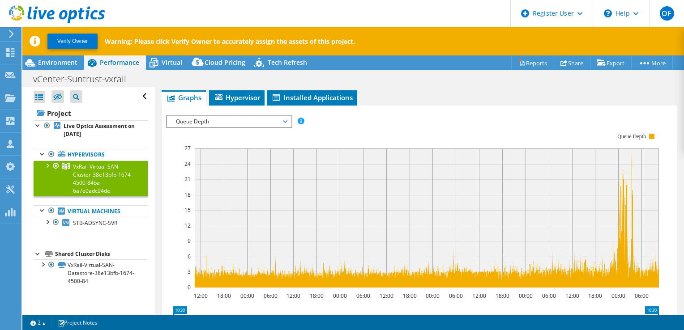
click at [224, 119] on div "Queue Depth IOPS Disk Throughput IO Size Latency Queue Depth CPU Percentage Mem…" at bounding box center [229, 122] width 126 height 13
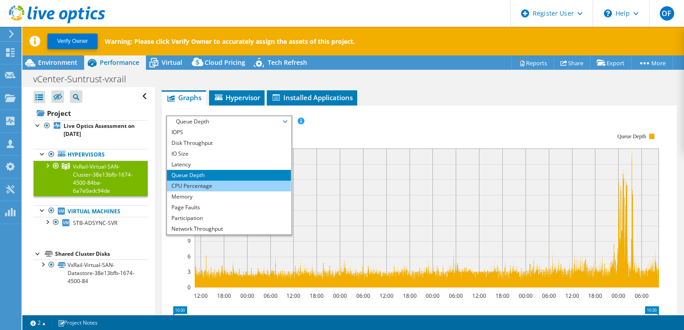
click at [213, 181] on li "CPU Percentage" at bounding box center [229, 186] width 124 height 11
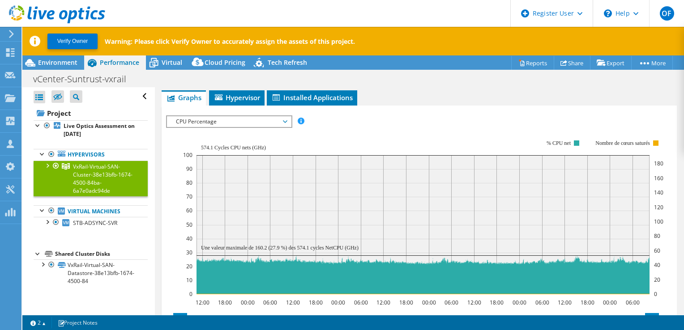
click at [221, 116] on span "CPU Percentage" at bounding box center [228, 121] width 115 height 11
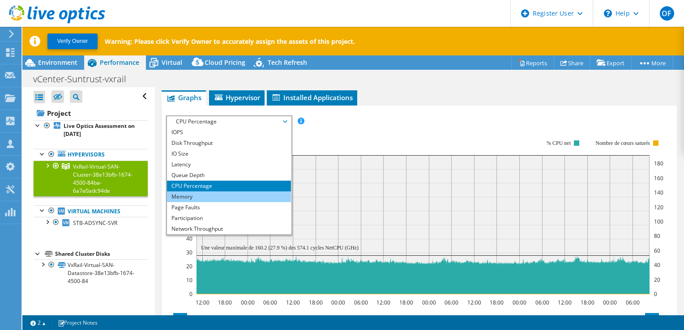
click at [206, 192] on li "Memory" at bounding box center [229, 197] width 124 height 11
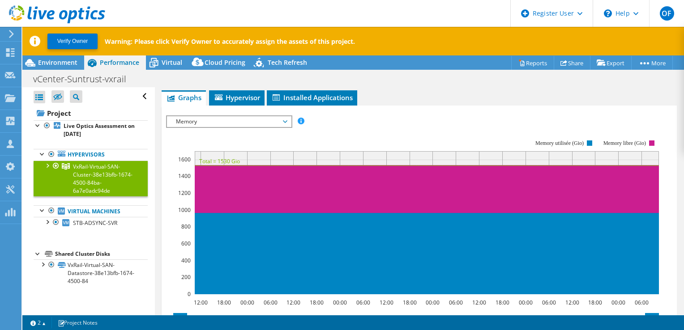
click at [190, 116] on span "Memory" at bounding box center [228, 121] width 115 height 11
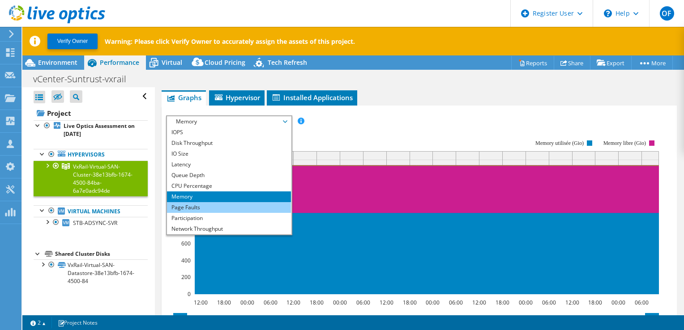
click at [187, 202] on li "Page Faults" at bounding box center [229, 207] width 124 height 11
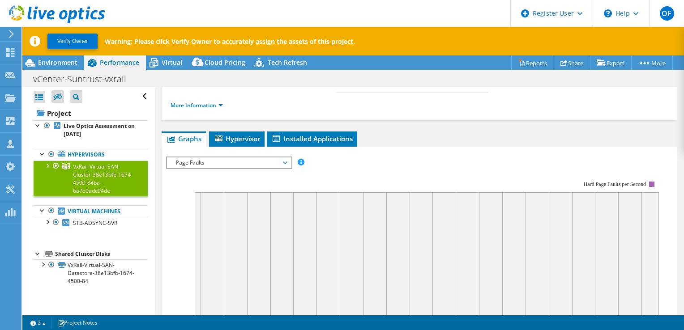
scroll to position [90, 0]
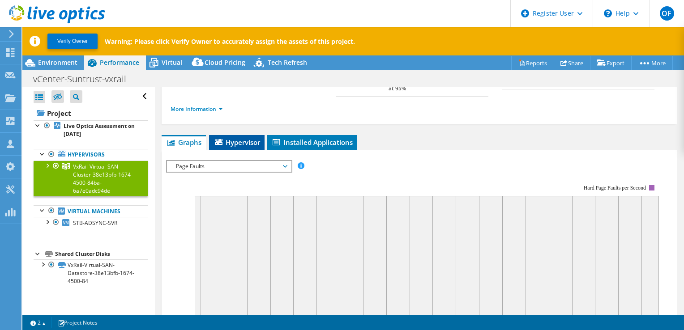
click at [240, 135] on li "Hypervisor" at bounding box center [237, 142] width 56 height 15
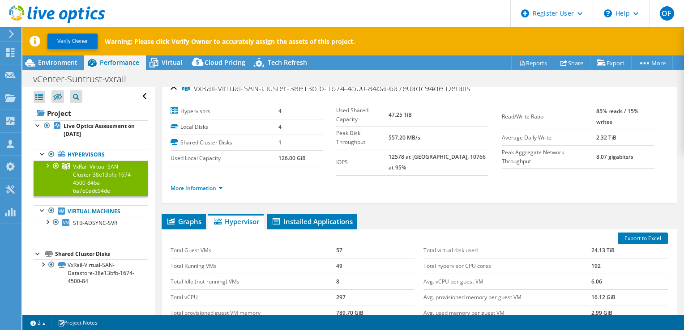
scroll to position [0, 0]
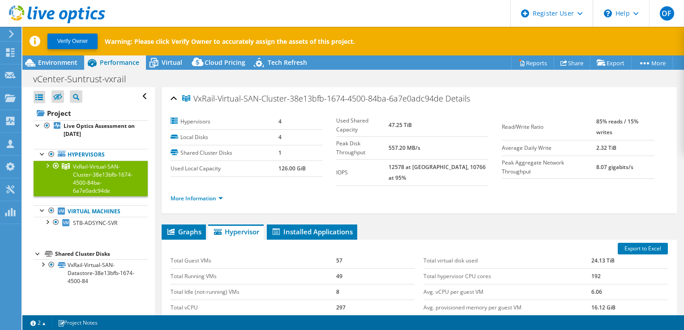
click at [213, 194] on li "More Information" at bounding box center [200, 199] width 58 height 10
click at [214, 198] on div "More Information" at bounding box center [419, 198] width 497 height 25
click at [216, 194] on li "More Information" at bounding box center [200, 199] width 58 height 10
click at [216, 195] on link "More Information" at bounding box center [197, 199] width 52 height 8
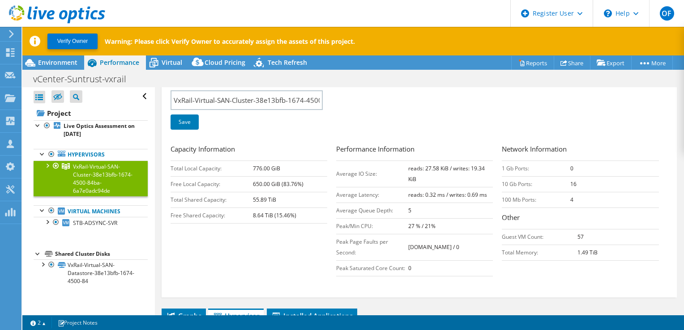
scroll to position [90, 0]
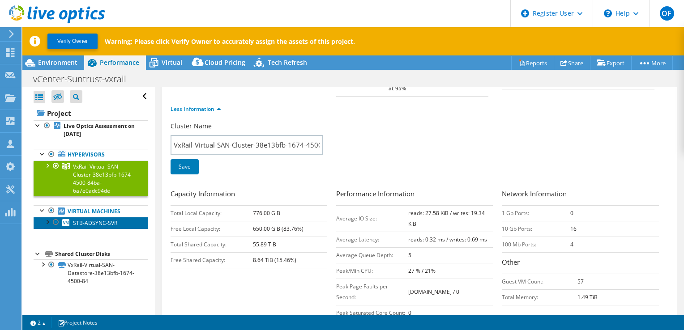
click at [113, 222] on span "STB-ADSYNC-SVR" at bounding box center [95, 223] width 44 height 8
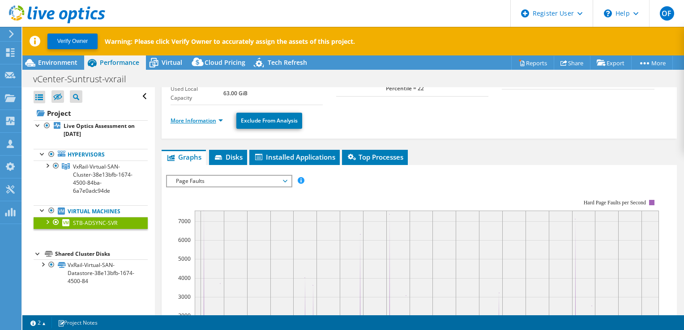
click at [203, 118] on link "More Information" at bounding box center [197, 121] width 52 height 8
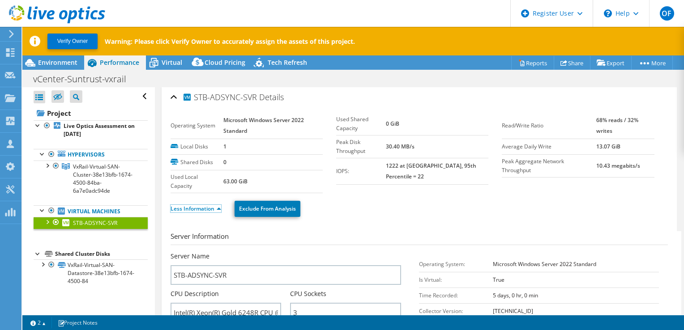
scroll to position [0, 0]
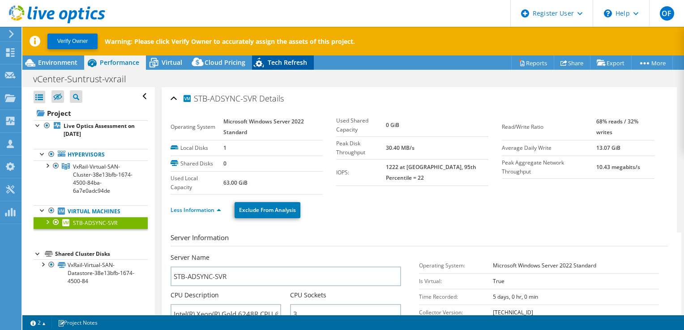
click at [283, 64] on span "Tech Refresh" at bounding box center [287, 62] width 39 height 9
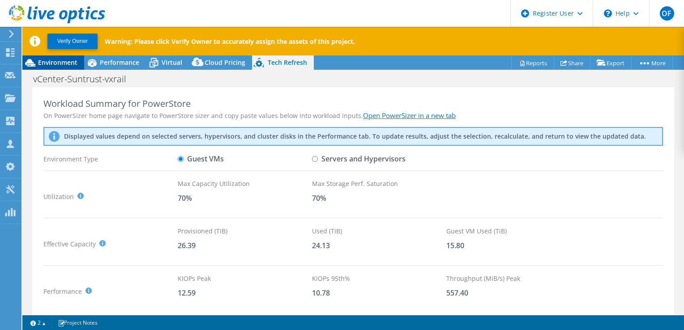
click at [37, 60] on icon at bounding box center [30, 63] width 16 height 16
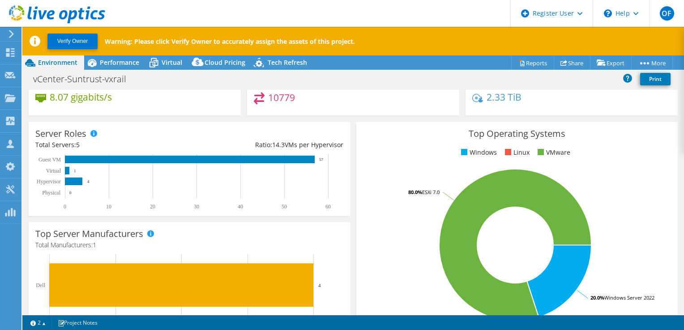
scroll to position [267, 0]
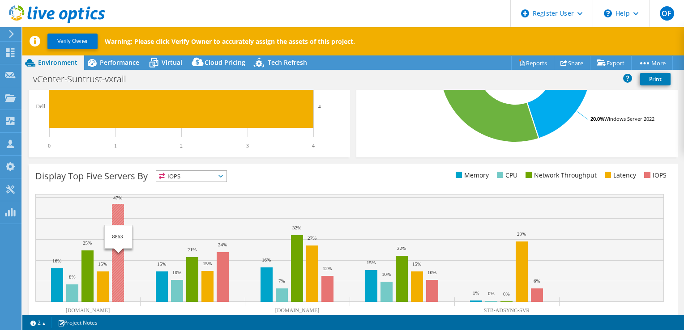
click at [120, 278] on rect at bounding box center [118, 253] width 12 height 98
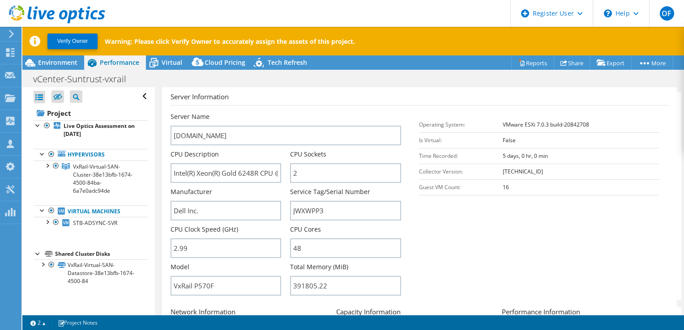
scroll to position [116, 0]
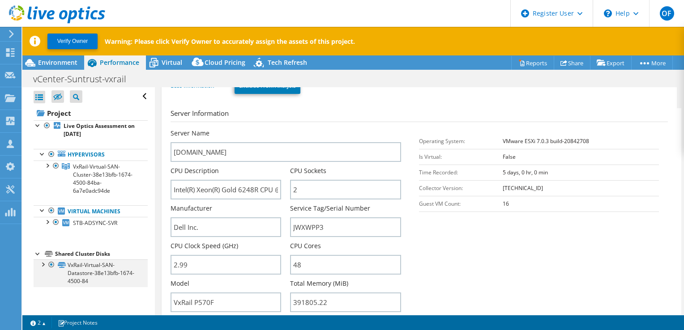
click at [44, 260] on div at bounding box center [42, 264] width 9 height 9
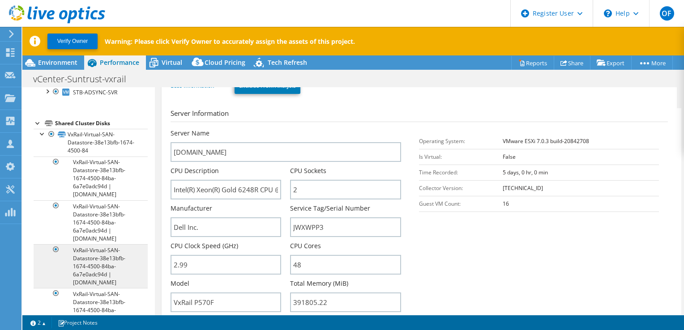
scroll to position [163, 0]
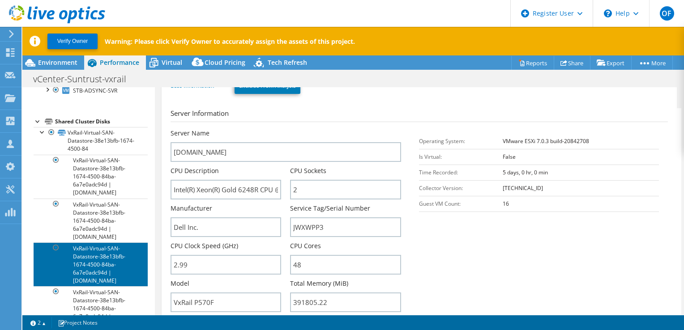
click at [83, 252] on link "VxRail-Virtual-SAN-Datastore-38e13bfb-1674-4500-84ba-6a7e0adc94d | [DOMAIN_NAME]" at bounding box center [91, 265] width 114 height 44
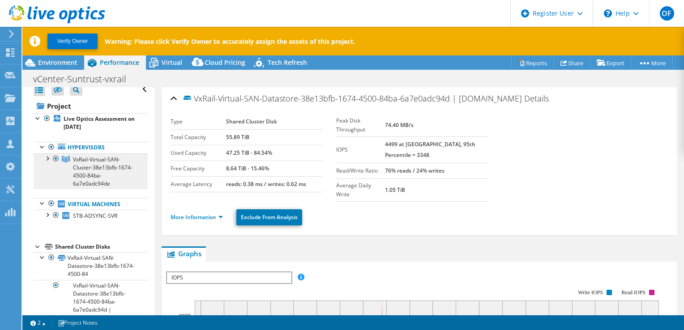
scroll to position [0, 0]
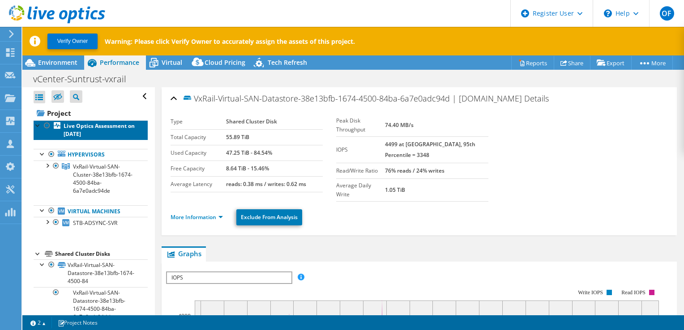
click at [91, 125] on b "Live Optics Assessment on [DATE]" at bounding box center [99, 130] width 71 height 16
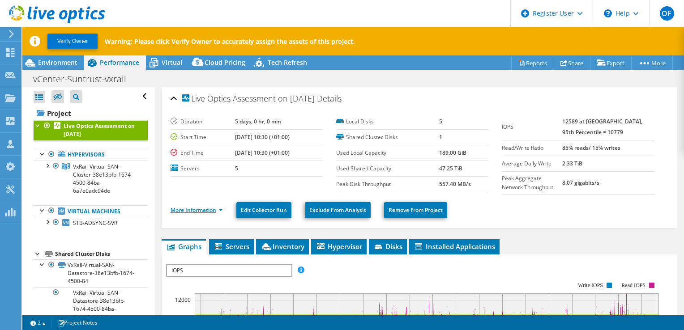
click at [201, 210] on link "More Information" at bounding box center [197, 210] width 52 height 8
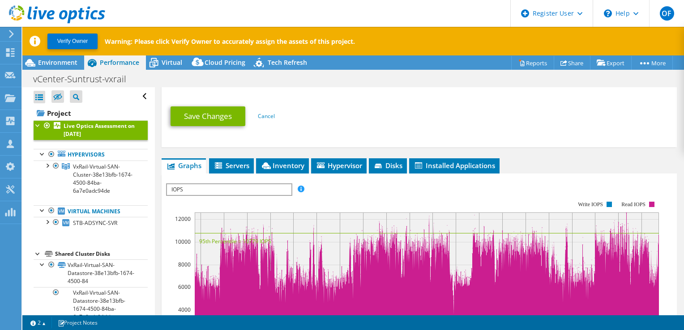
scroll to position [358, 0]
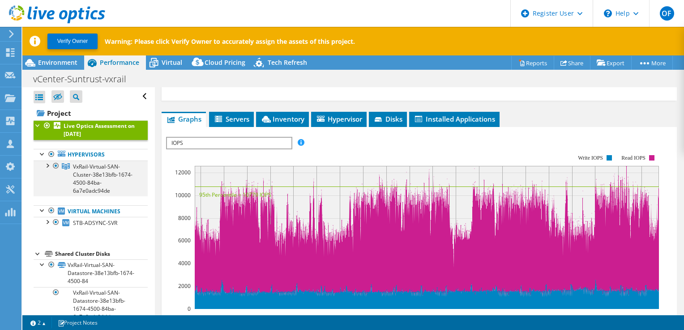
click at [43, 165] on div at bounding box center [47, 165] width 9 height 9
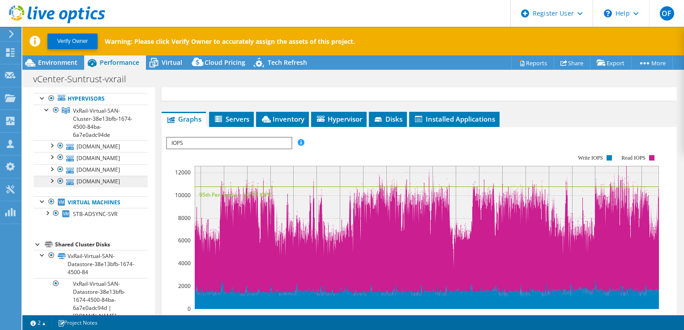
scroll to position [45, 0]
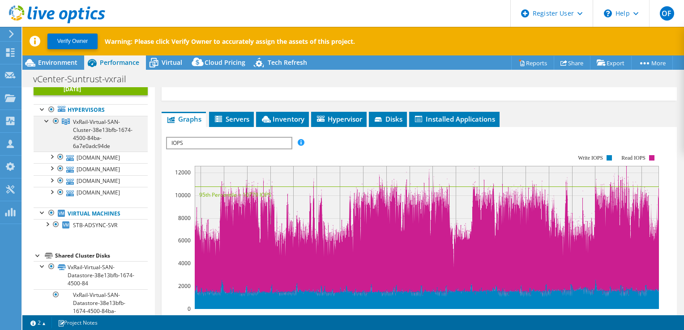
click at [47, 122] on div at bounding box center [47, 120] width 9 height 9
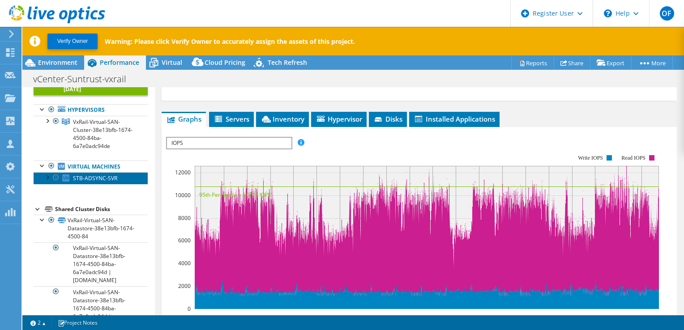
click at [104, 180] on span "STB-ADSYNC-SVR" at bounding box center [95, 179] width 44 height 8
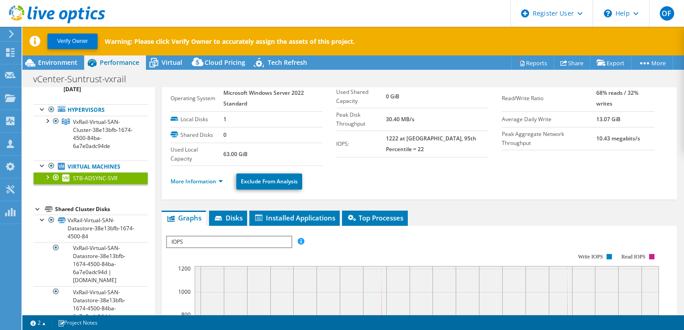
scroll to position [0, 0]
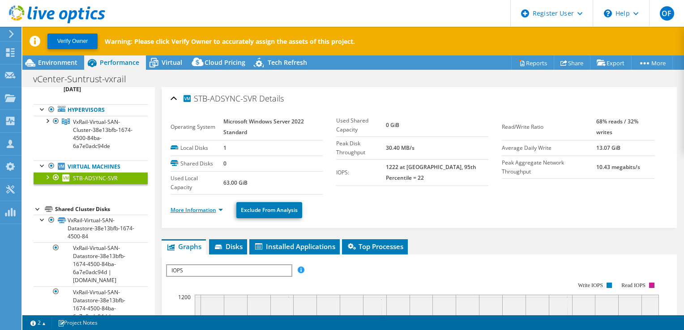
click at [211, 211] on link "More Information" at bounding box center [197, 210] width 52 height 8
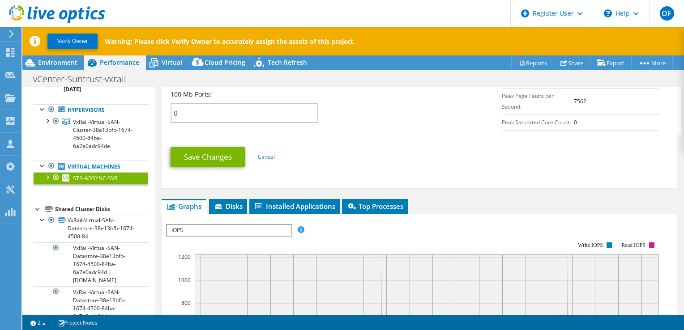
scroll to position [537, 0]
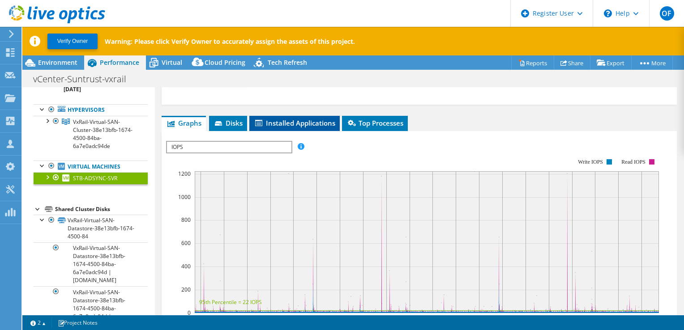
click at [318, 119] on span "Installed Applications" at bounding box center [294, 123] width 81 height 9
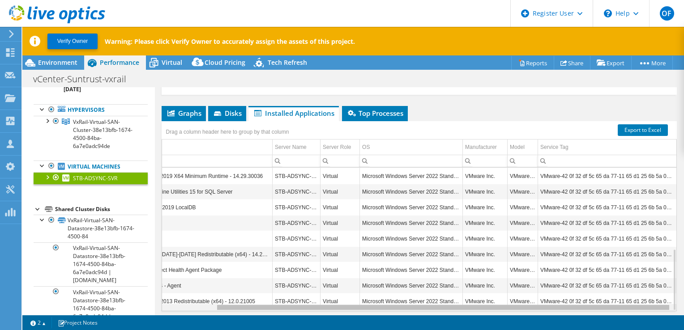
scroll to position [0, 0]
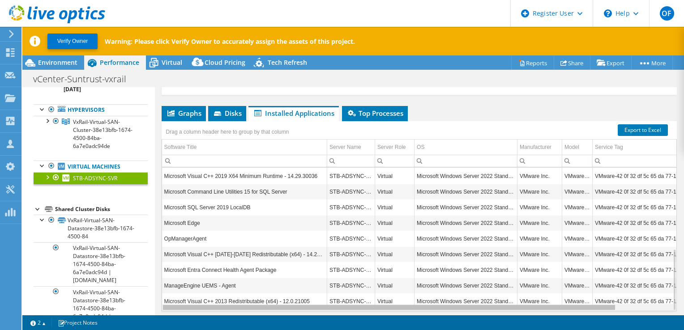
drag, startPoint x: 363, startPoint y: 305, endPoint x: 311, endPoint y: 295, distance: 53.0
click at [311, 295] on body "OF Dell User [PERSON_NAME] [PERSON_NAME][EMAIL_ADDRESS][PERSON_NAME][DOMAIN_NAM…" at bounding box center [342, 165] width 684 height 330
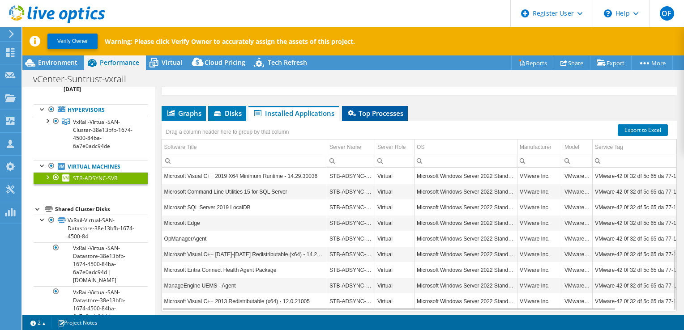
click at [387, 110] on span "Top Processes" at bounding box center [375, 113] width 57 height 9
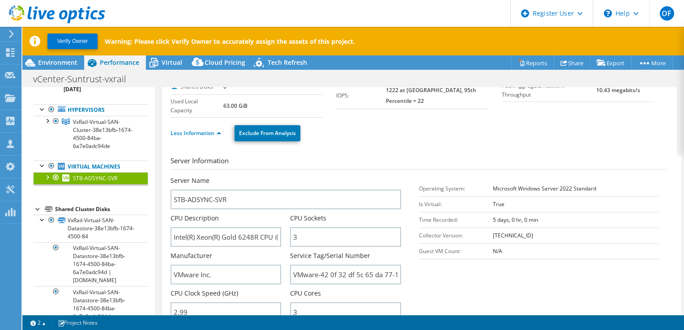
scroll to position [90, 0]
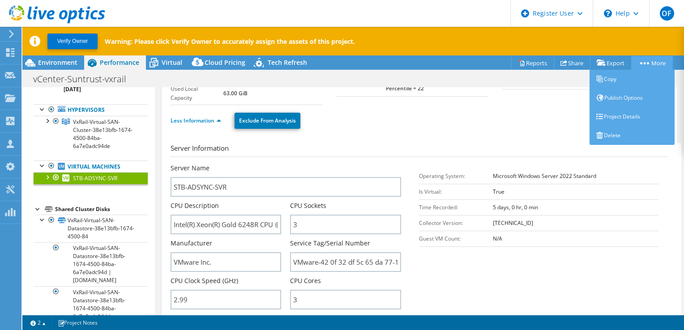
click at [625, 64] on link "More" at bounding box center [652, 63] width 42 height 14
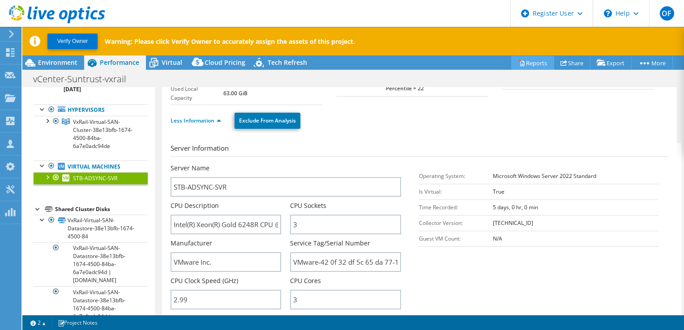
click at [529, 60] on link "Reports" at bounding box center [532, 63] width 43 height 14
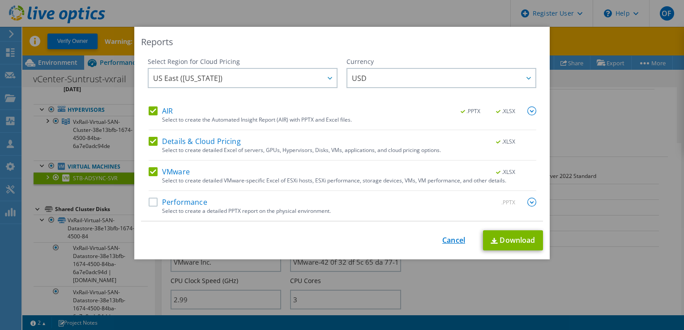
click at [449, 237] on link "Cancel" at bounding box center [453, 240] width 23 height 9
